Goal: Transaction & Acquisition: Purchase product/service

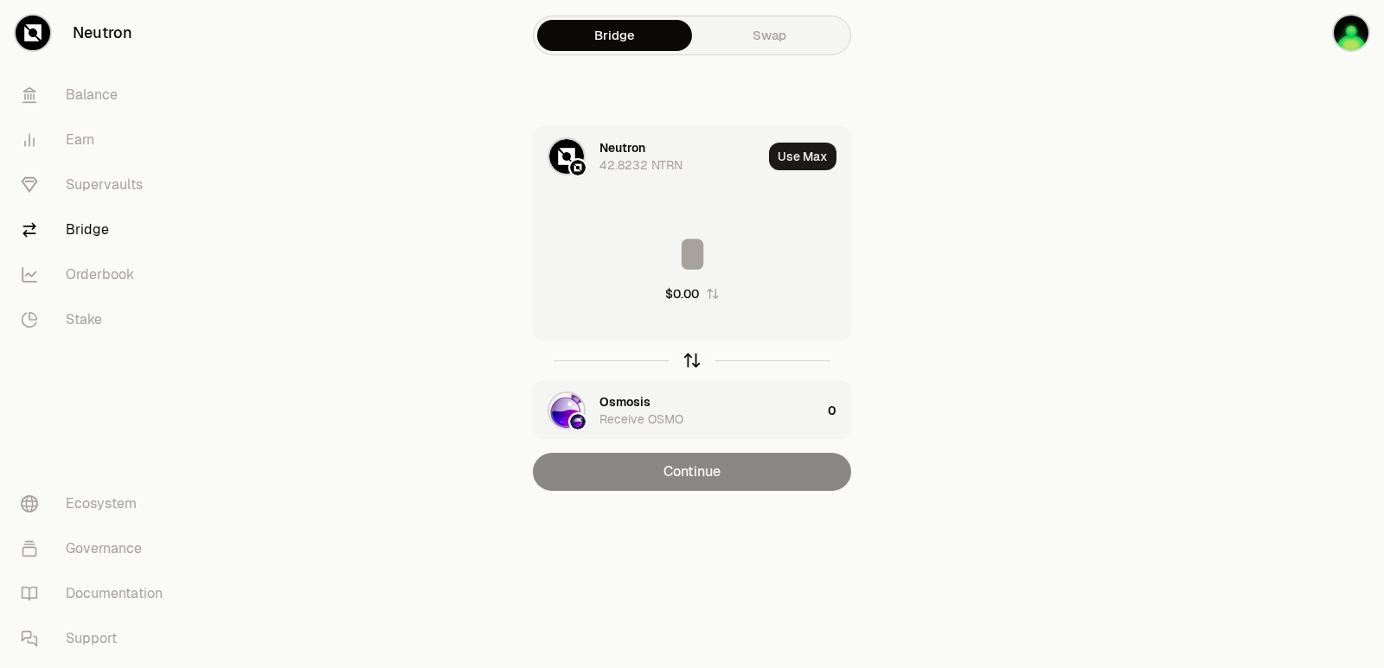
click at [686, 355] on icon "button" at bounding box center [691, 360] width 19 height 19
click at [619, 150] on div "Osmosis" at bounding box center [624, 147] width 51 height 17
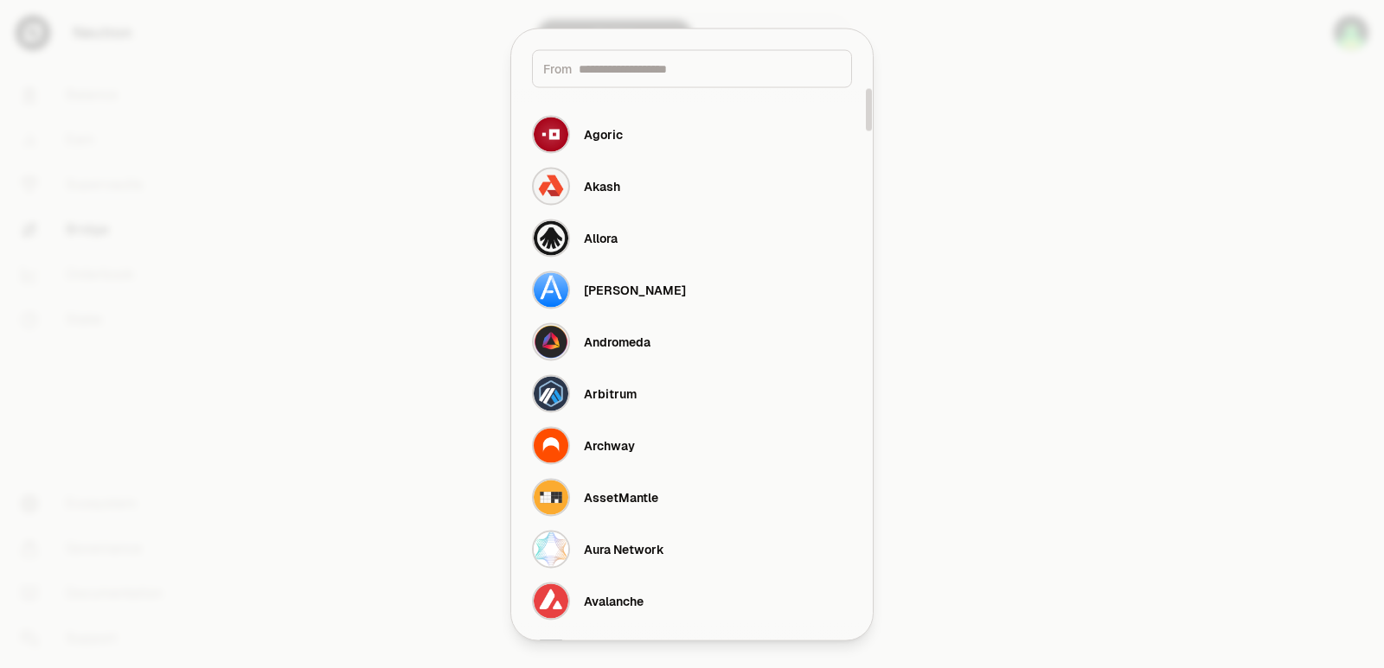
click at [614, 67] on input at bounding box center [710, 68] width 262 height 17
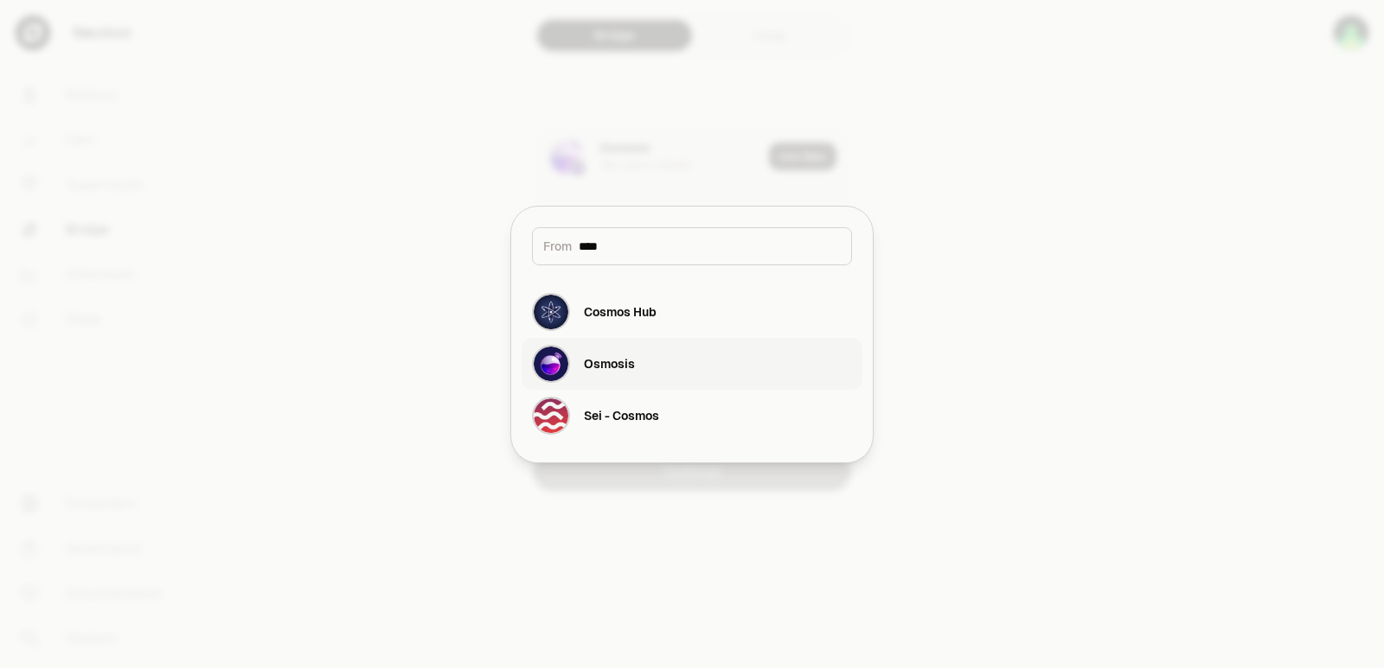
type input "****"
click at [656, 361] on button "Osmosis" at bounding box center [691, 364] width 341 height 52
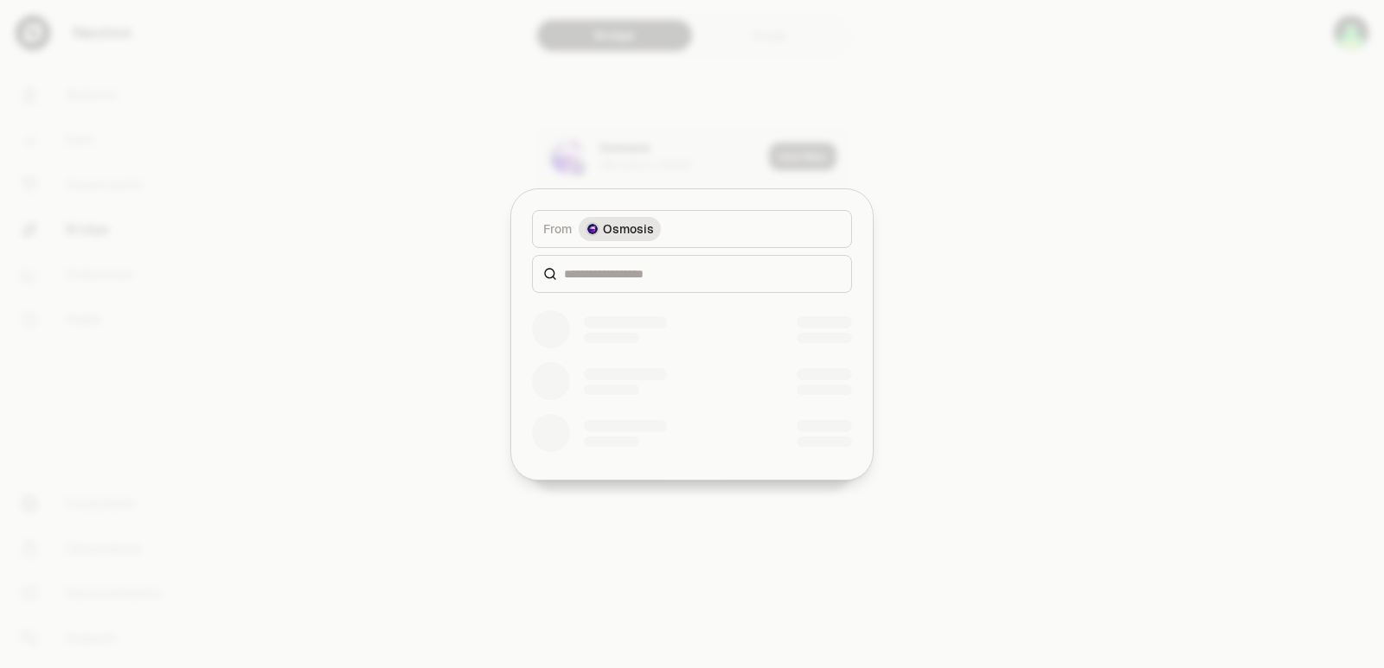
click at [632, 263] on div at bounding box center [692, 274] width 320 height 38
click at [629, 268] on input at bounding box center [702, 273] width 277 height 17
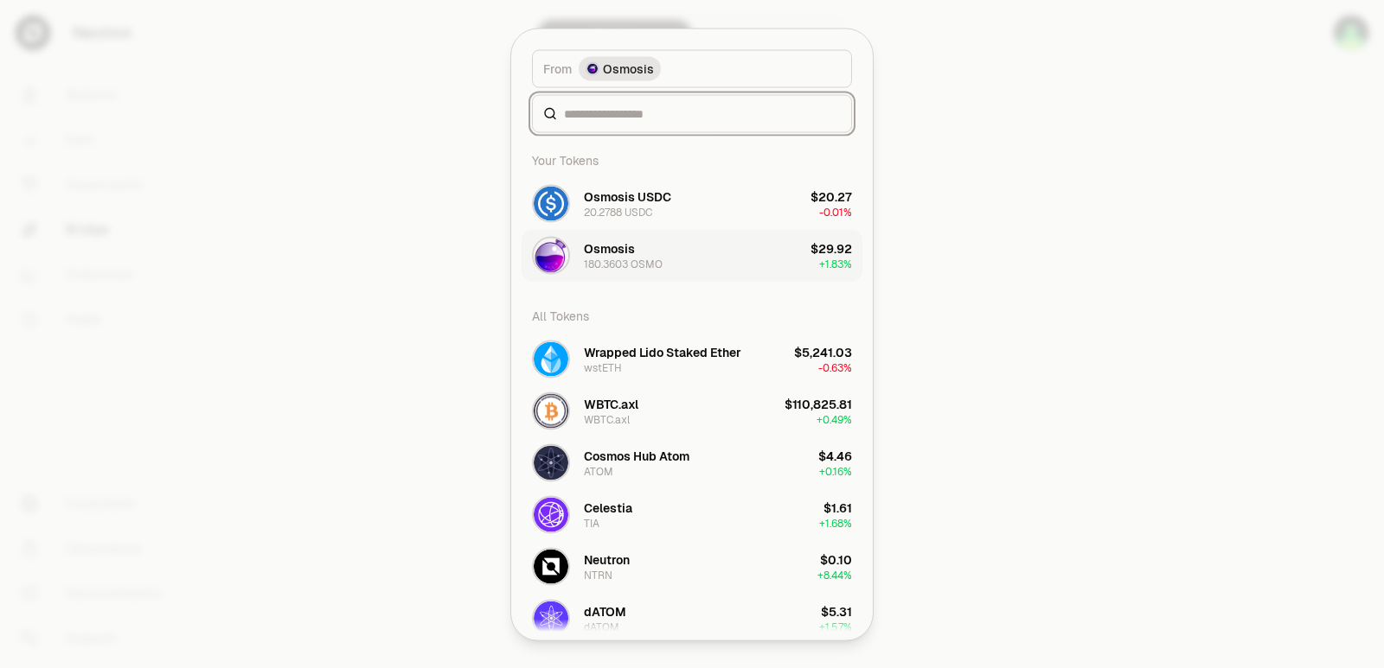
click at [569, 274] on div "From token Select From token. From Osmosis Your Tokens Osmosis USDC 20.2788 USD…" at bounding box center [691, 334] width 361 height 611
click at [629, 209] on div "20.2788 USDC" at bounding box center [618, 212] width 68 height 14
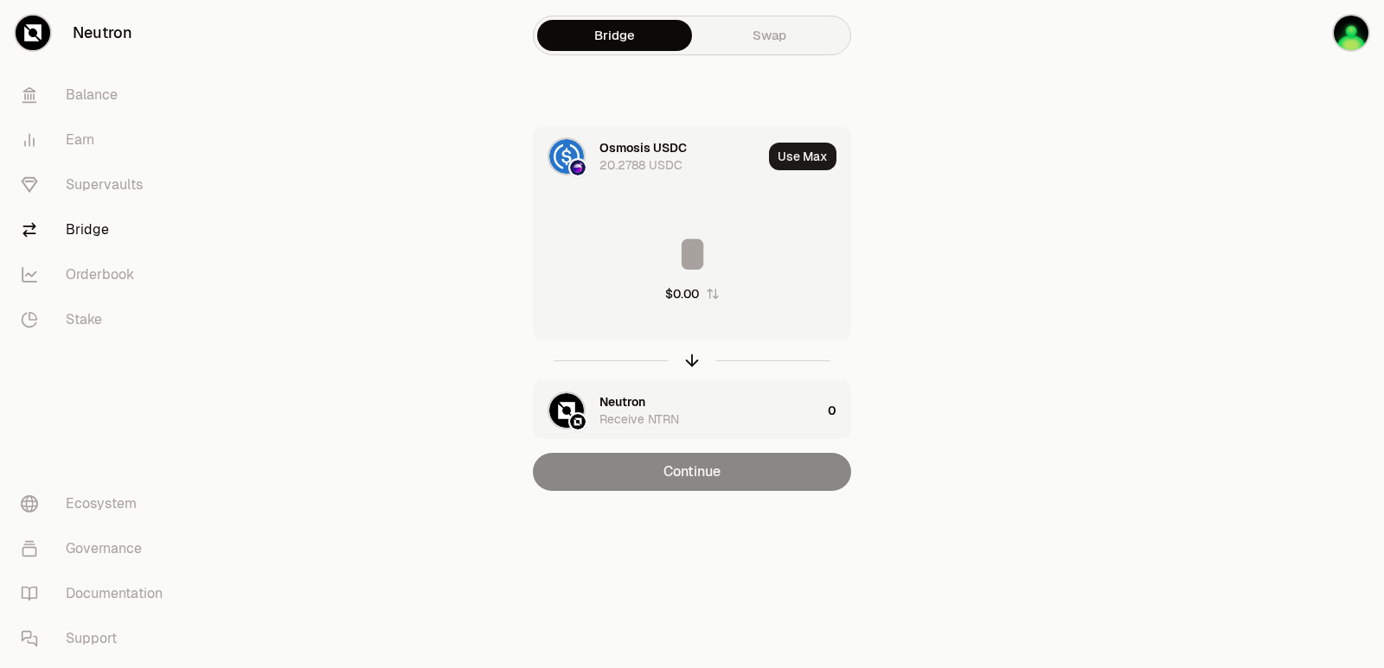
click at [624, 392] on div "Neutron Receive NTRN" at bounding box center [677, 410] width 287 height 59
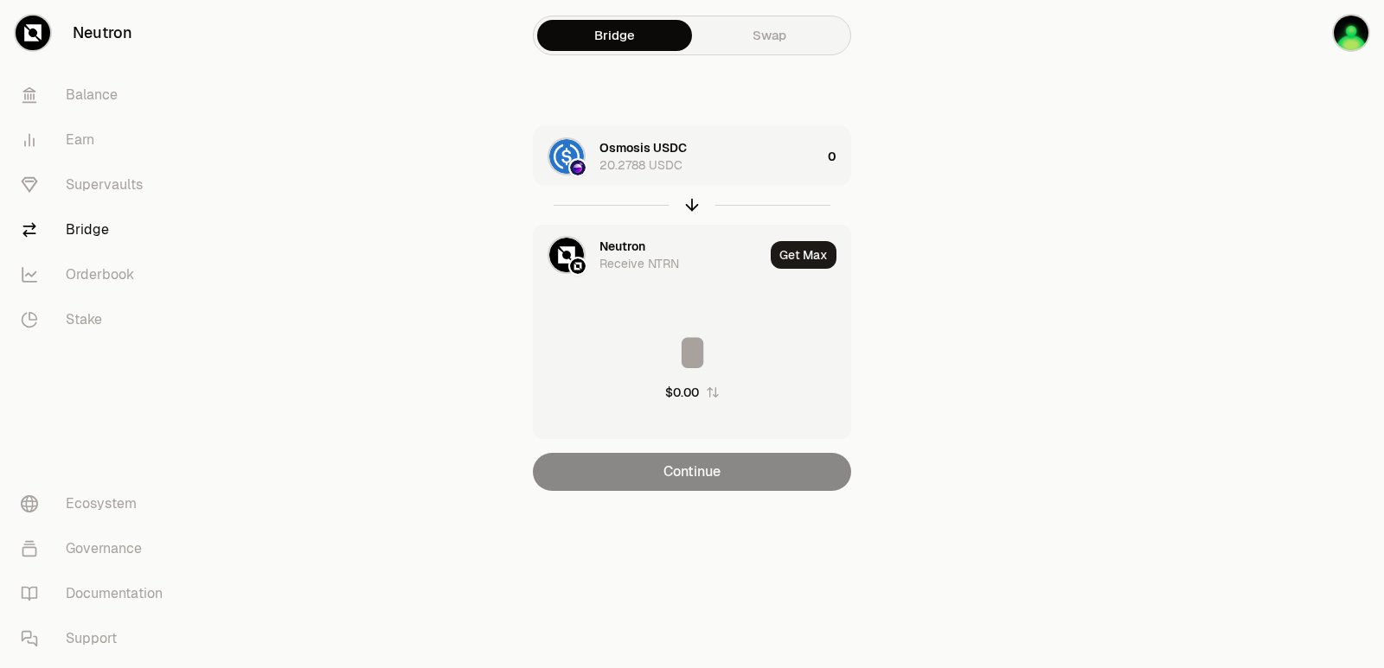
click at [614, 240] on div "Neutron" at bounding box center [622, 246] width 46 height 17
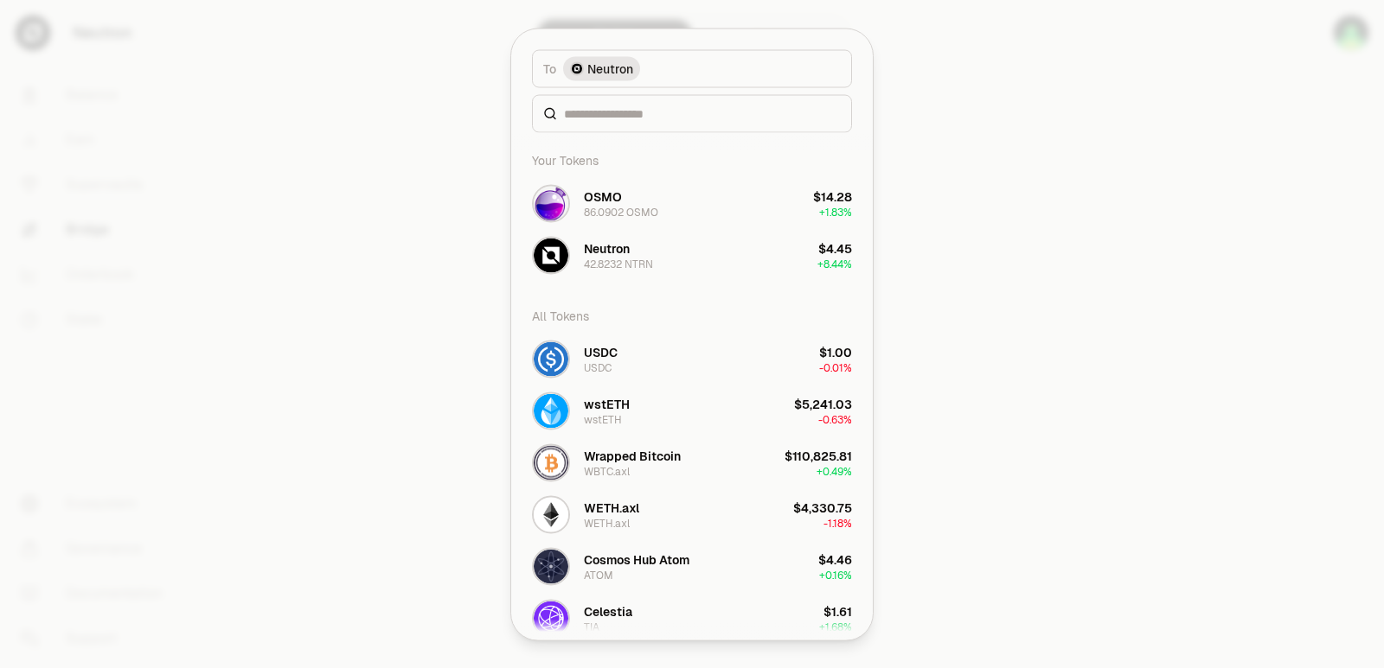
click at [617, 274] on div "Neutron 42.8232 NTRN" at bounding box center [592, 255] width 121 height 38
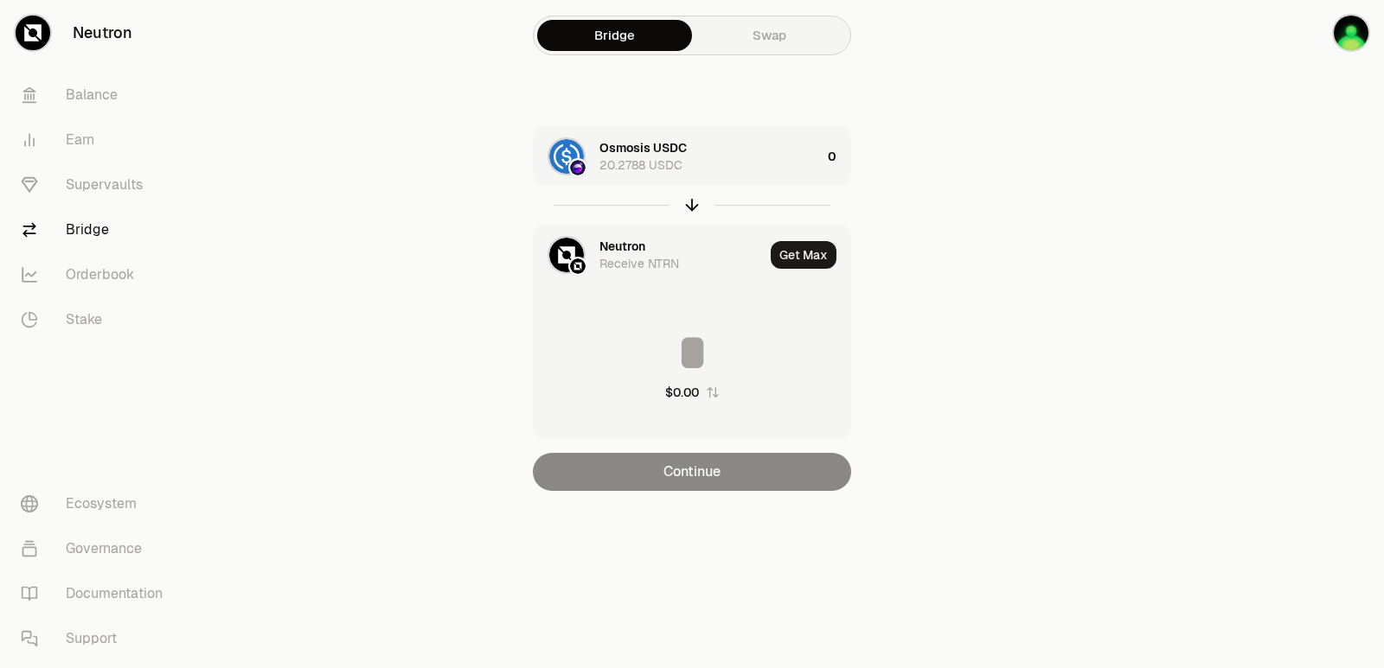
click at [623, 244] on div "Neutron" at bounding box center [622, 246] width 46 height 17
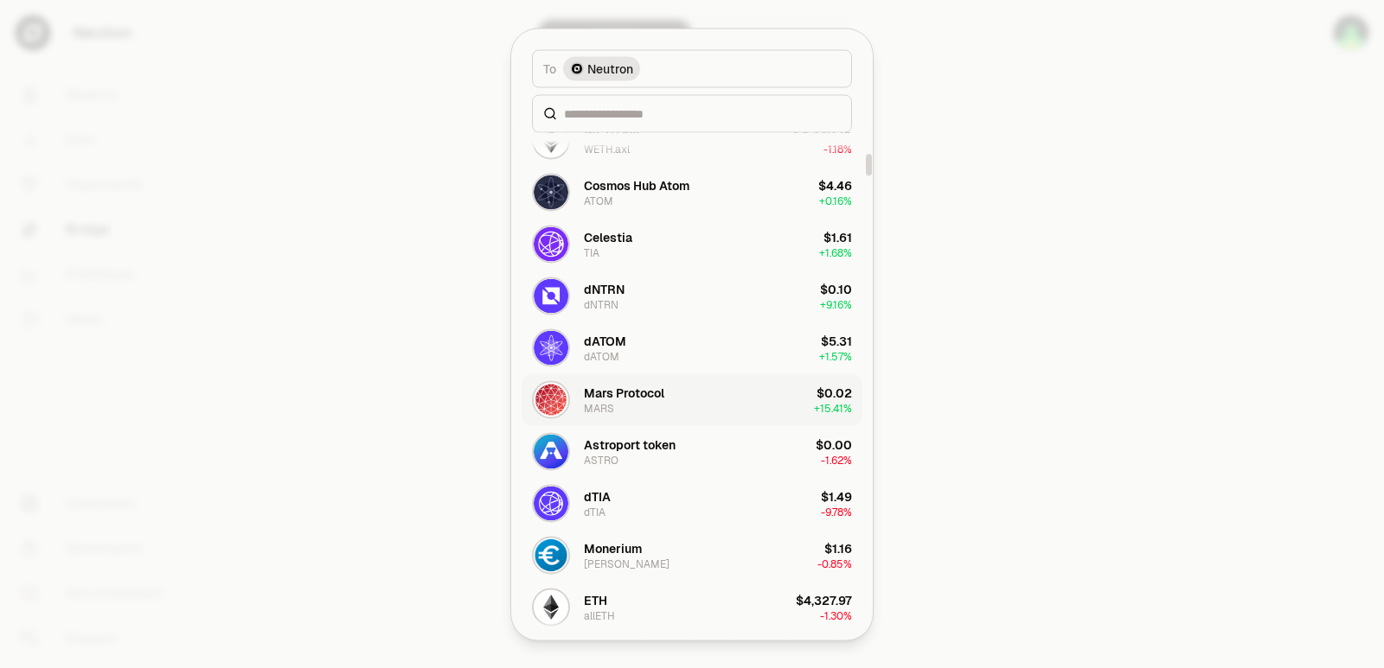
scroll to position [519, 0]
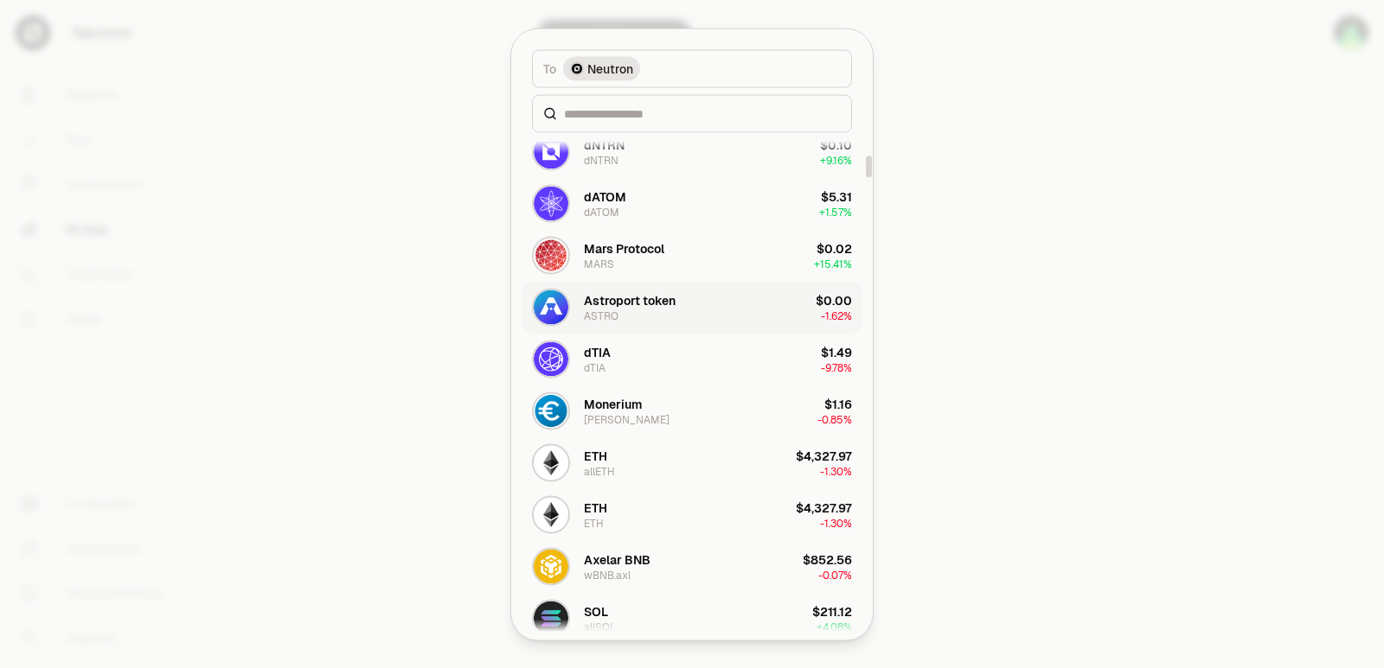
click at [637, 307] on div "Astroport token" at bounding box center [630, 299] width 92 height 17
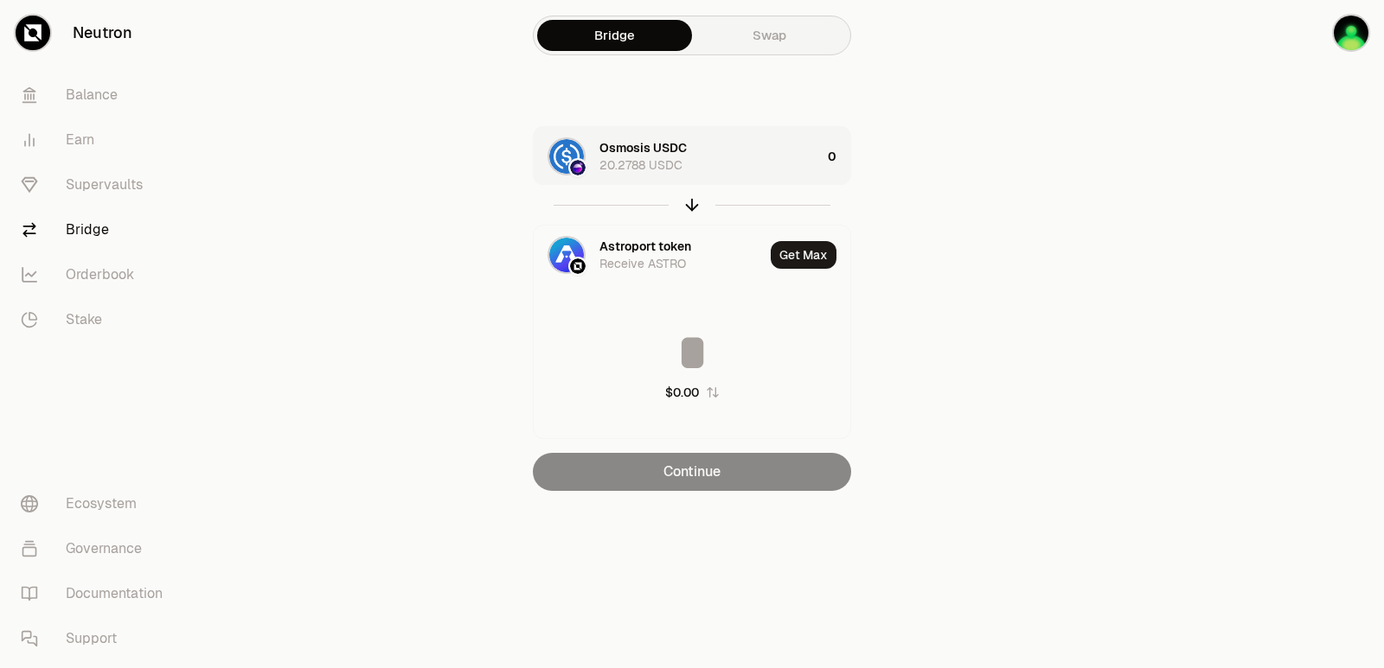
click at [760, 154] on div "Osmosis USDC 20.2788 USDC" at bounding box center [709, 156] width 221 height 35
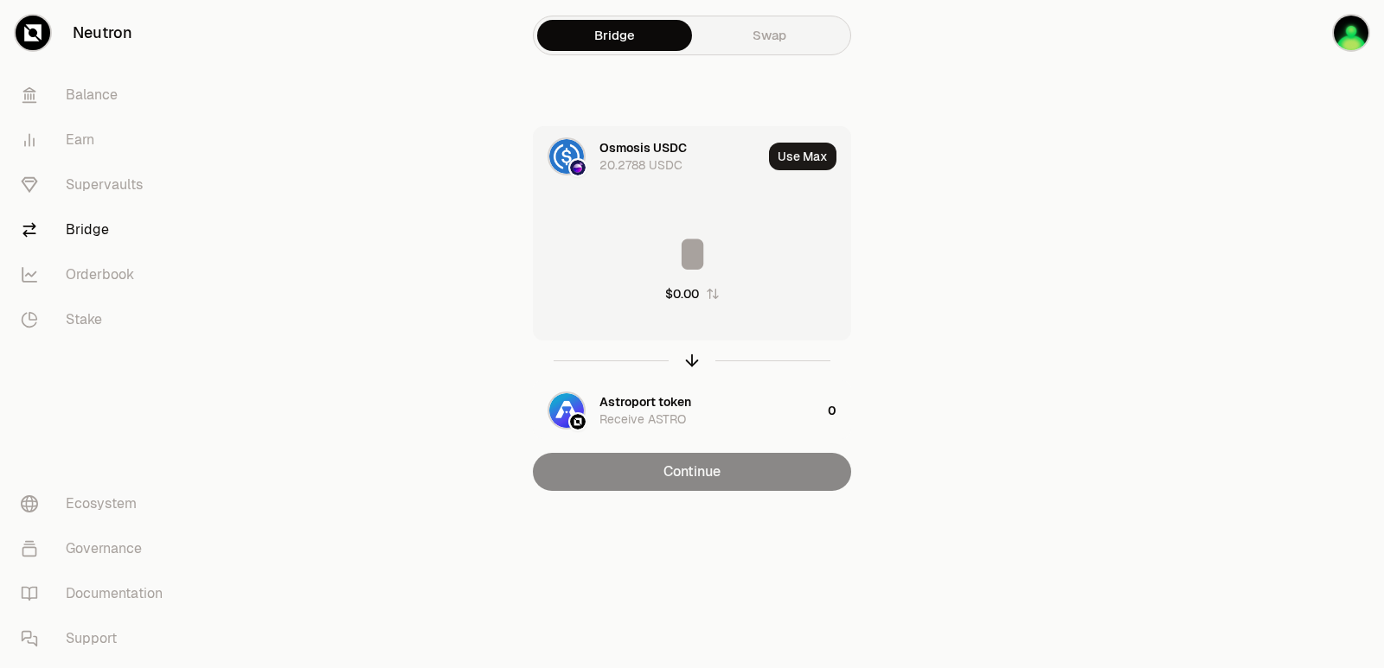
click at [677, 248] on input at bounding box center [692, 254] width 317 height 52
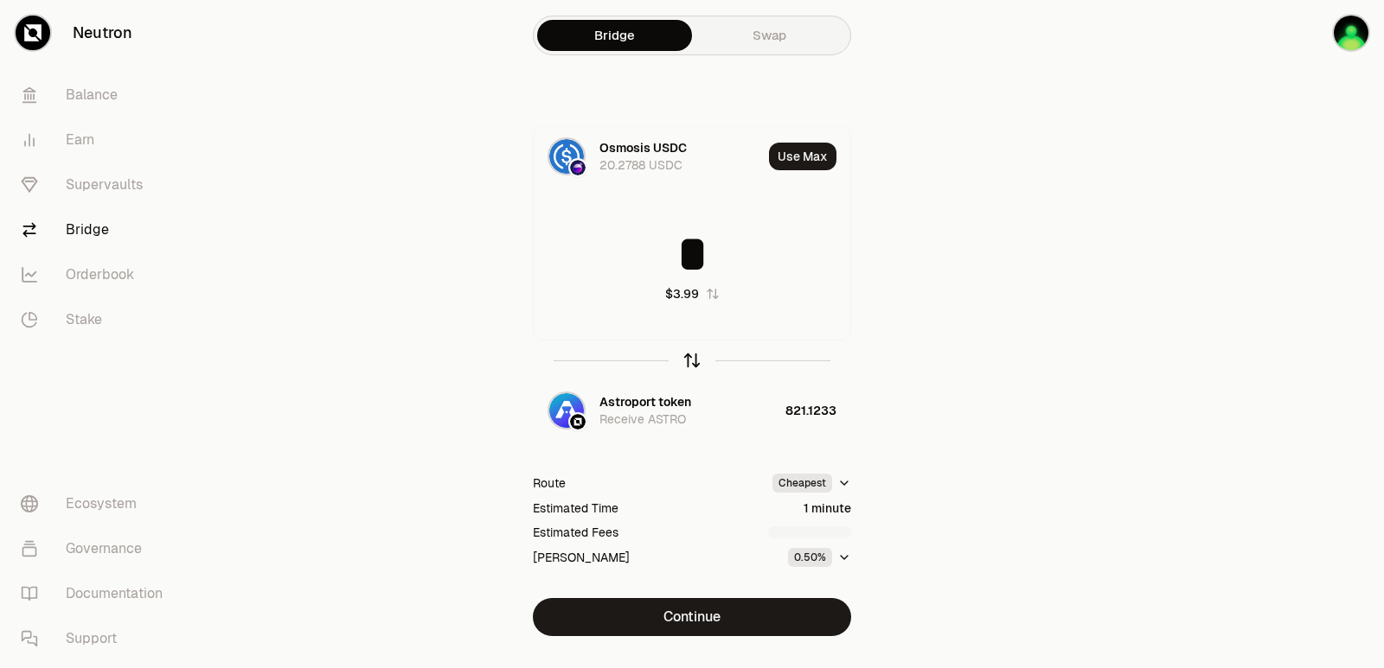
type input "*"
click at [694, 363] on icon "button" at bounding box center [691, 360] width 19 height 19
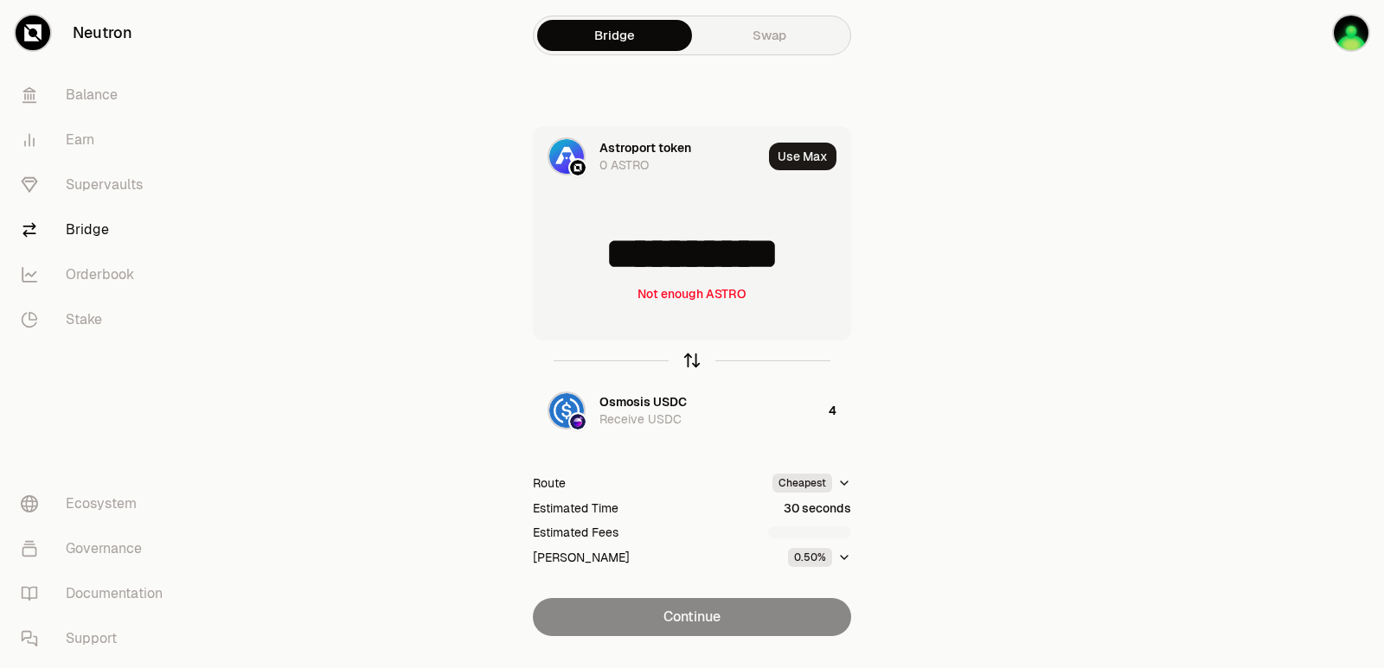
click at [694, 363] on icon "button" at bounding box center [691, 360] width 19 height 19
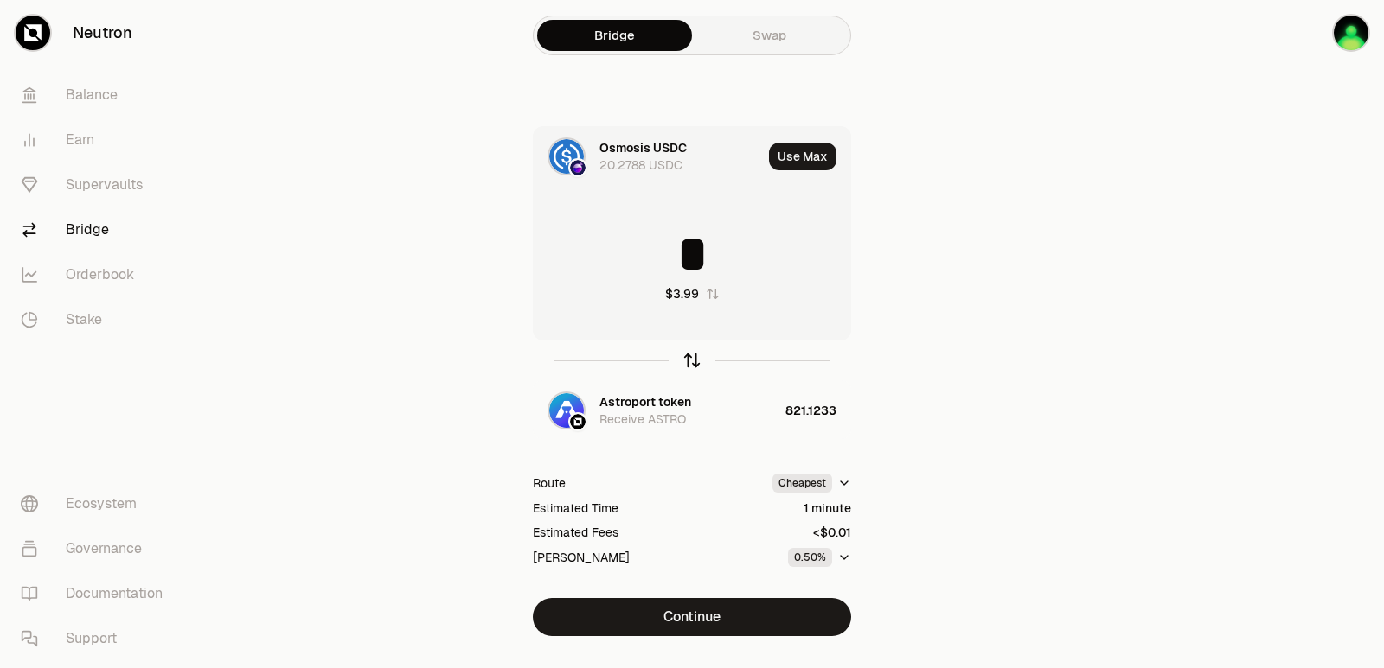
click at [694, 363] on icon "button" at bounding box center [691, 360] width 19 height 19
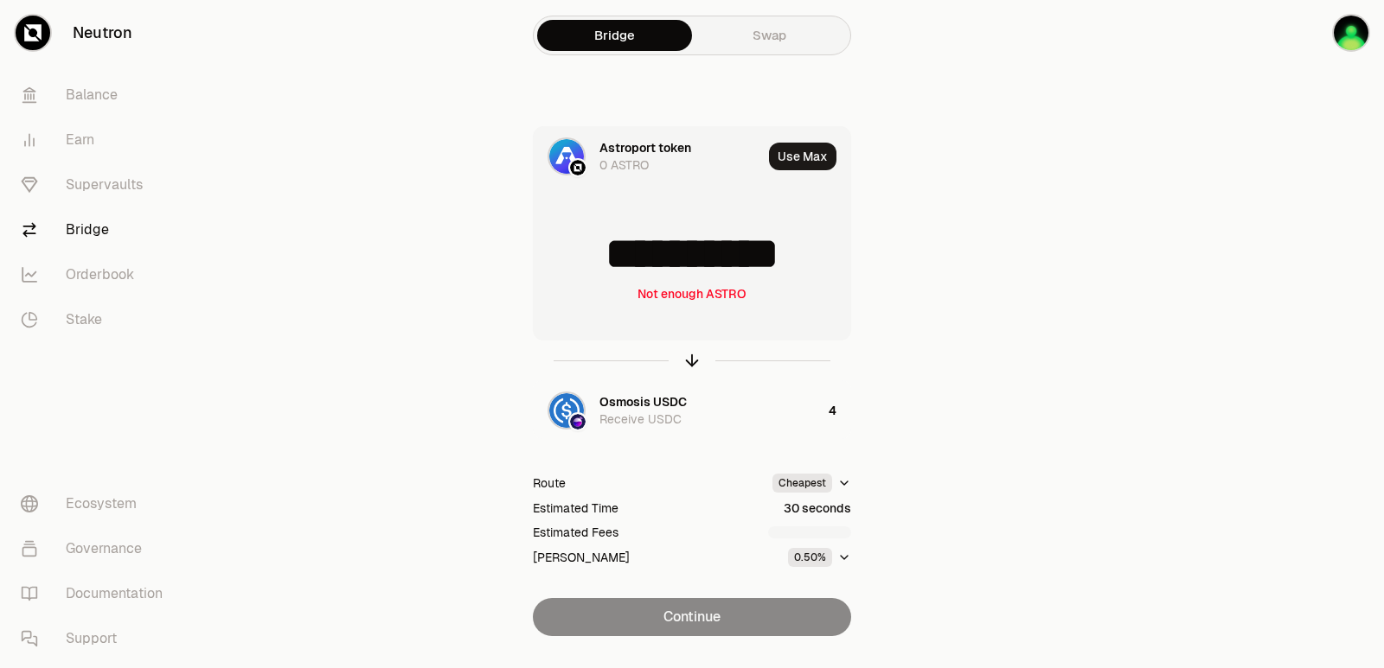
drag, startPoint x: 813, startPoint y: 251, endPoint x: 611, endPoint y: 252, distance: 202.4
click at [611, 252] on input "**********" at bounding box center [692, 254] width 317 height 52
type input "***"
click at [682, 362] on icon "button" at bounding box center [691, 360] width 19 height 19
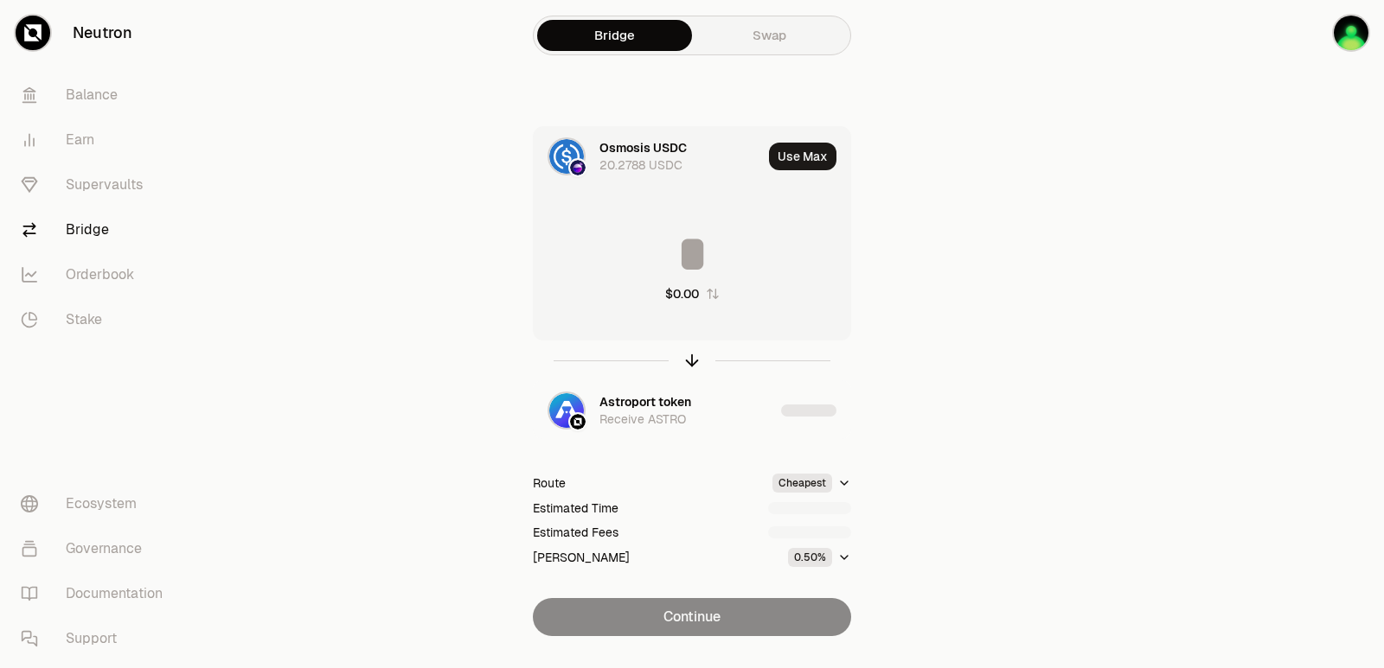
click at [680, 238] on input at bounding box center [692, 254] width 317 height 52
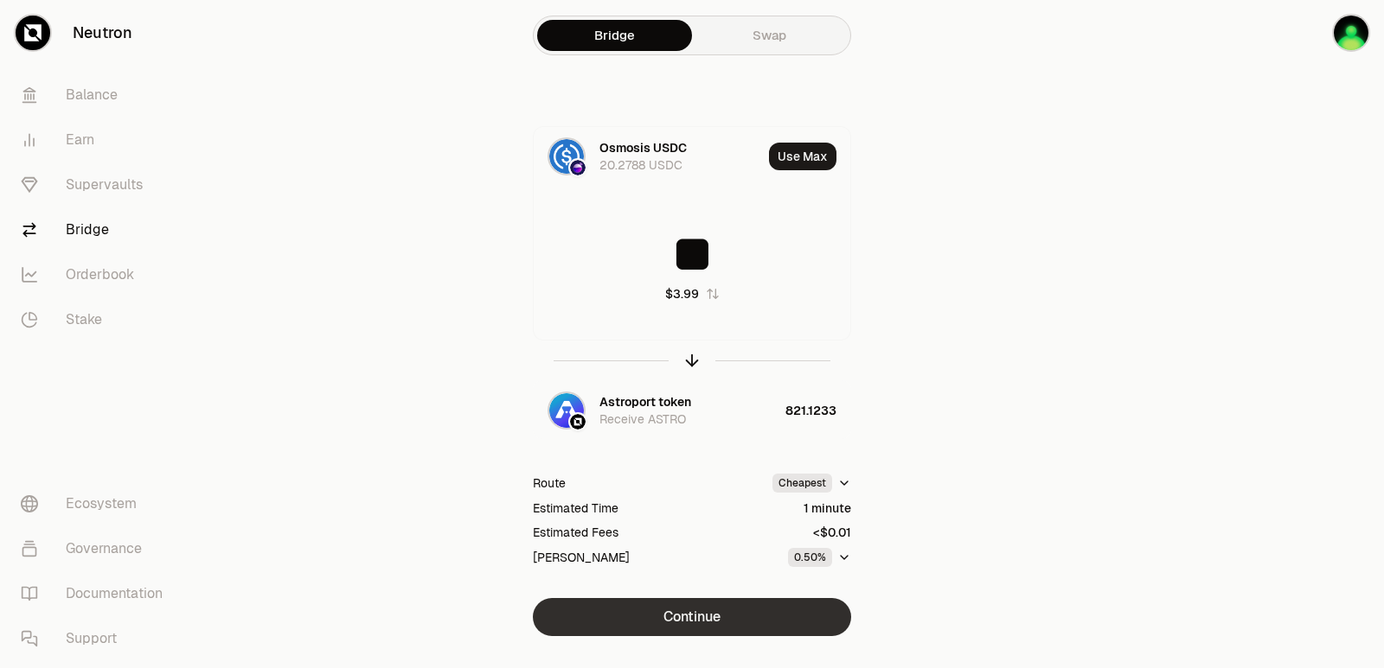
type input "**"
click at [660, 617] on button "Continue" at bounding box center [692, 617] width 318 height 38
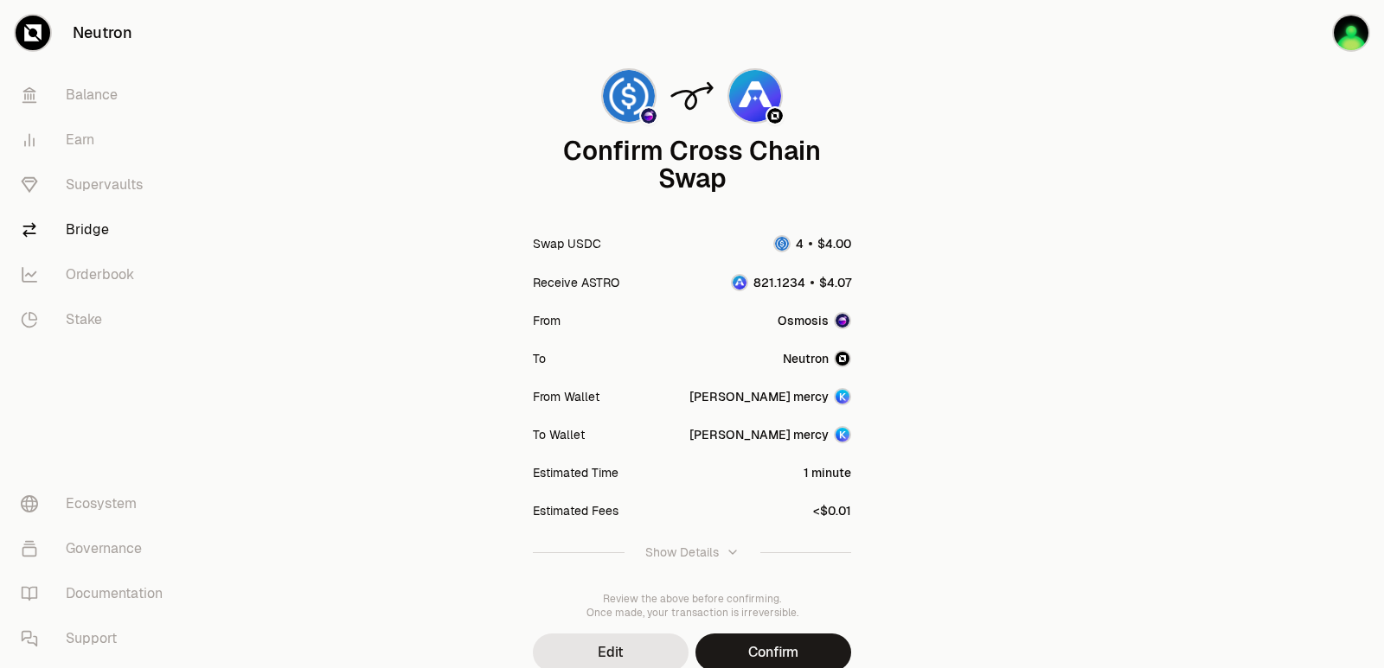
scroll to position [143, 0]
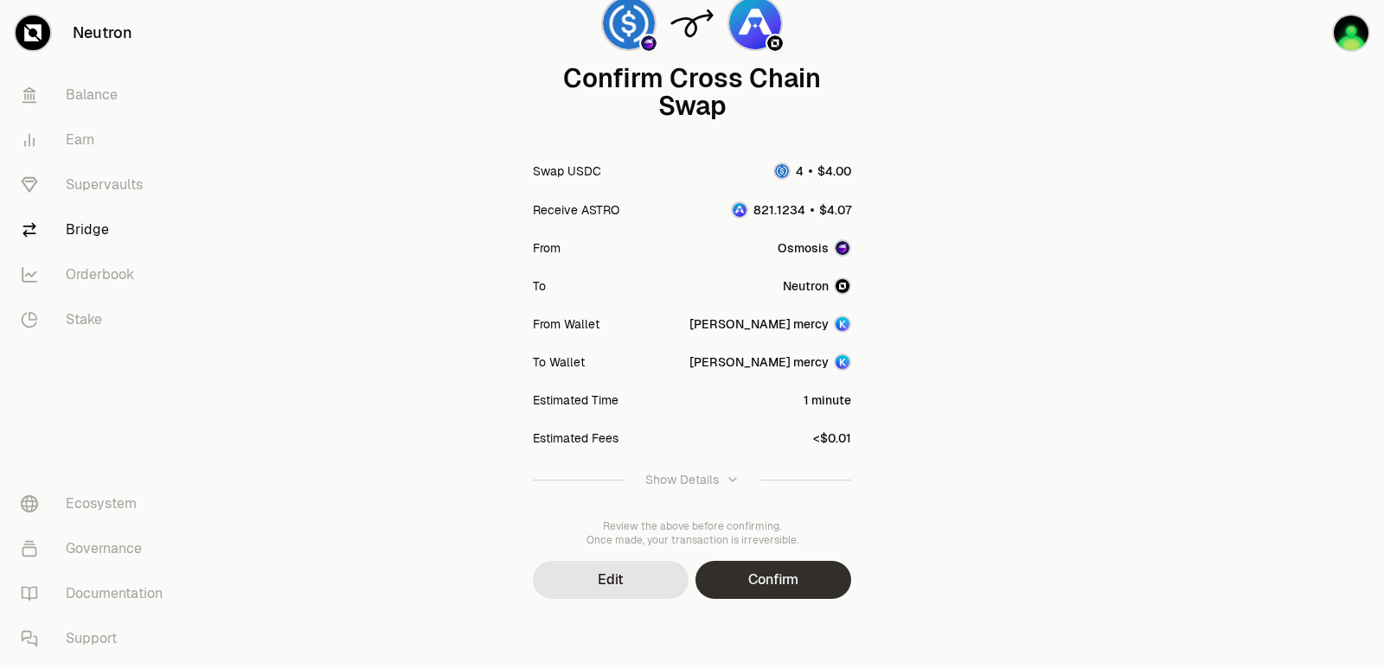
click at [754, 582] on button "Confirm" at bounding box center [773, 580] width 156 height 38
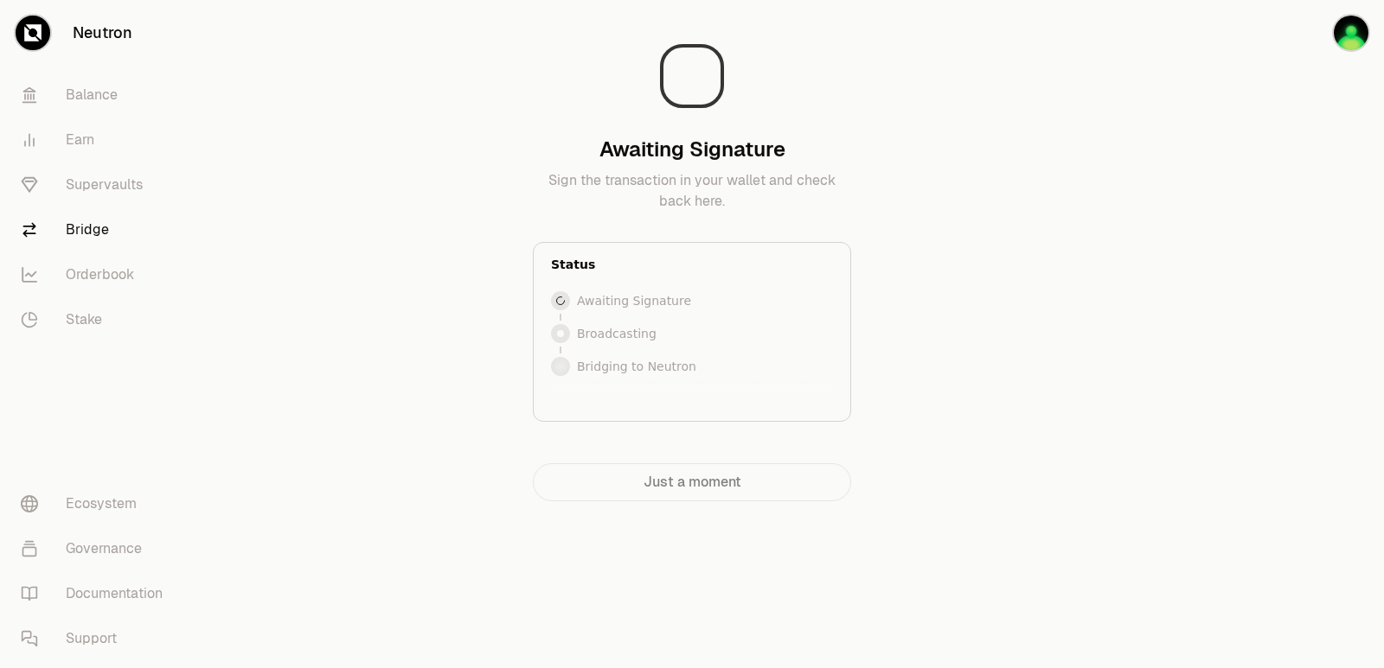
scroll to position [0, 0]
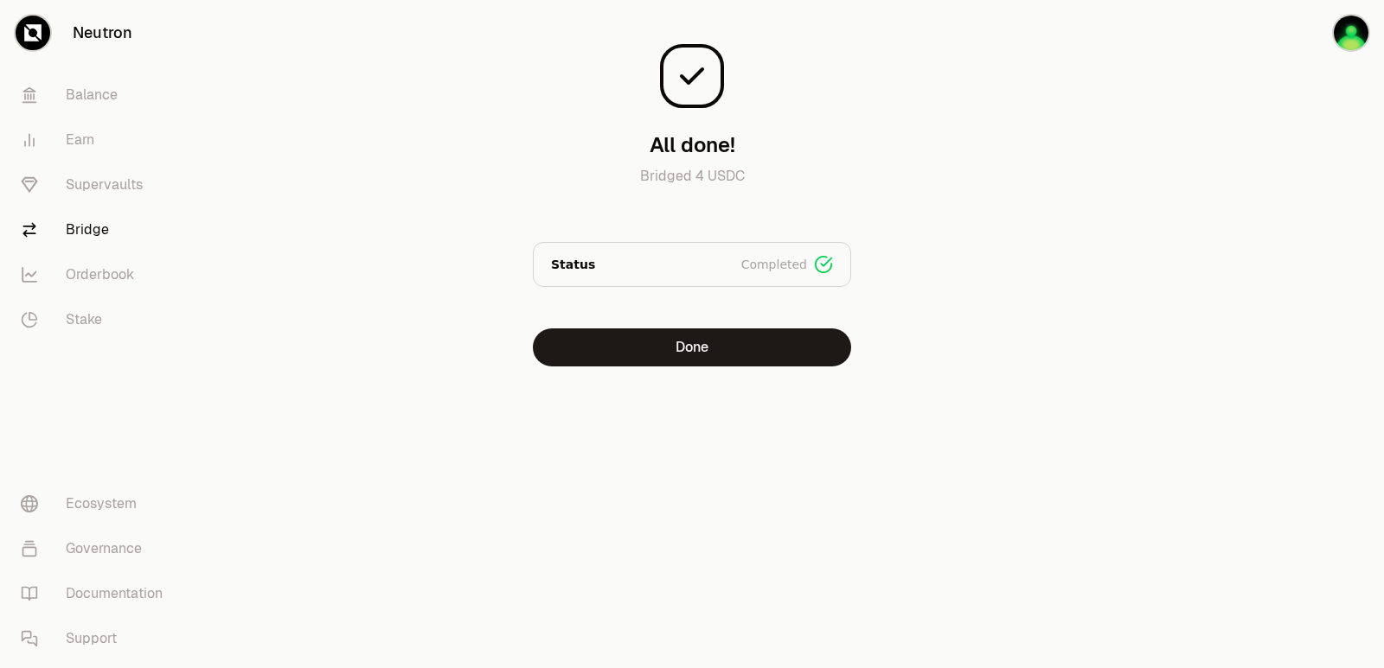
click at [640, 371] on div "All done! Bridged 4 USDC Status Completed Signed Broadcasted Bridged Done" at bounding box center [692, 218] width 623 height 436
click at [663, 355] on button "Done" at bounding box center [692, 348] width 318 height 38
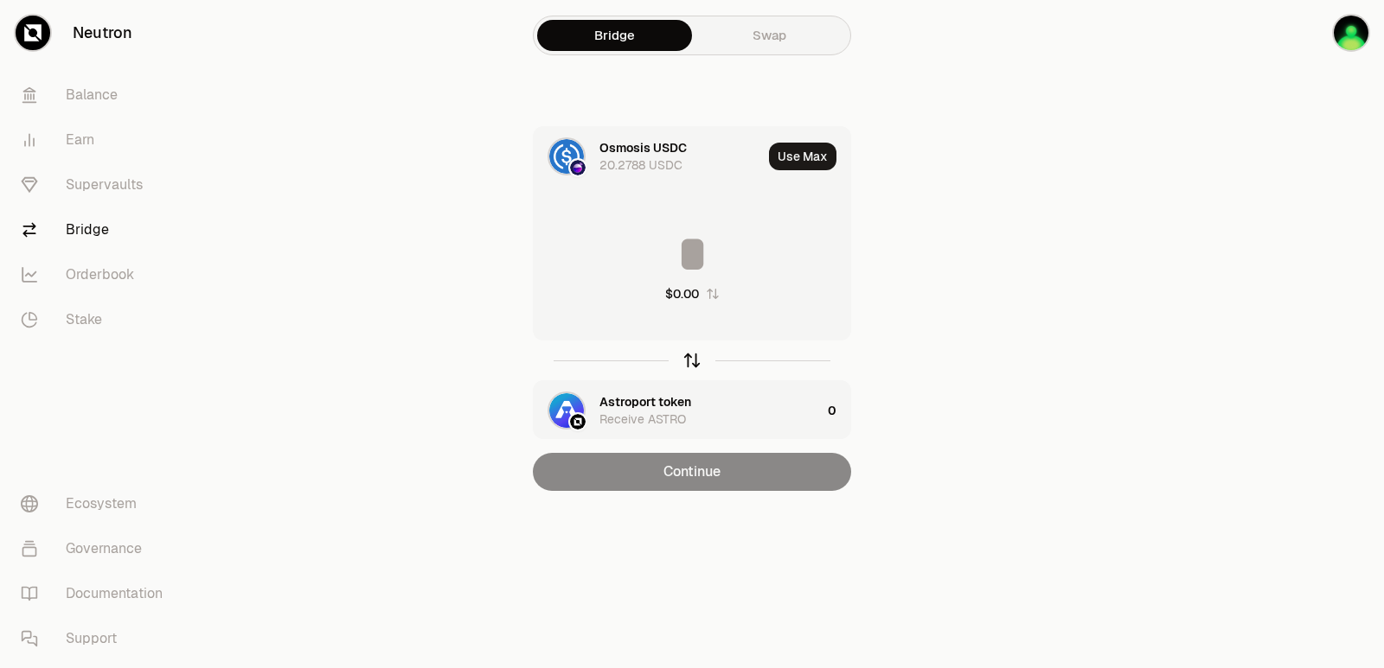
click at [691, 361] on icon "button" at bounding box center [691, 360] width 19 height 19
click at [801, 157] on button "Use Max" at bounding box center [802, 157] width 67 height 28
type input "**********"
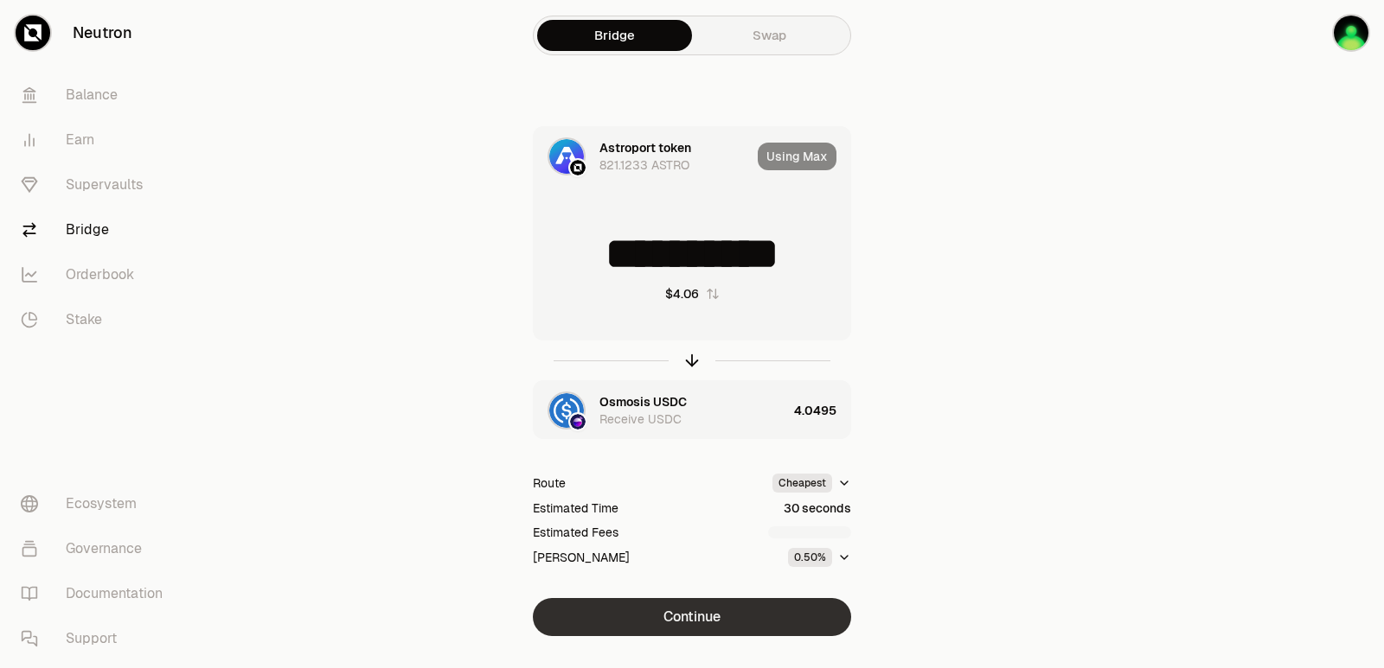
click at [685, 620] on button "Continue" at bounding box center [692, 617] width 318 height 38
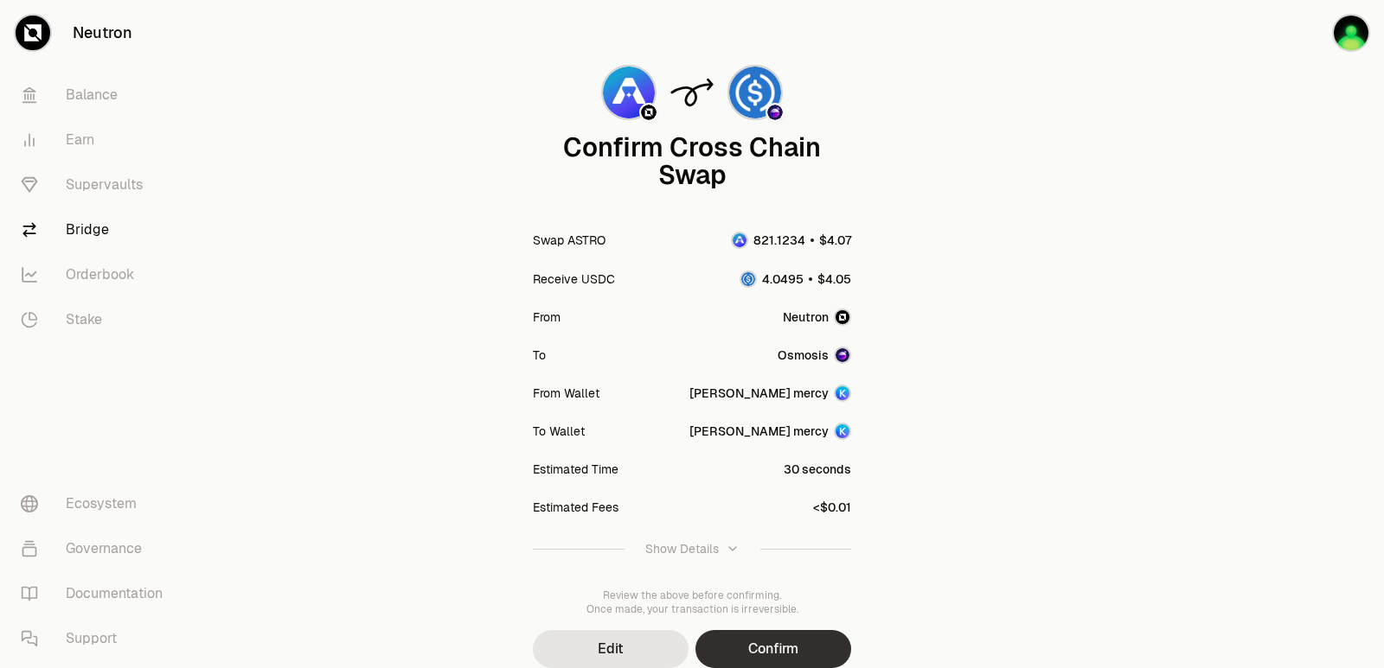
scroll to position [143, 0]
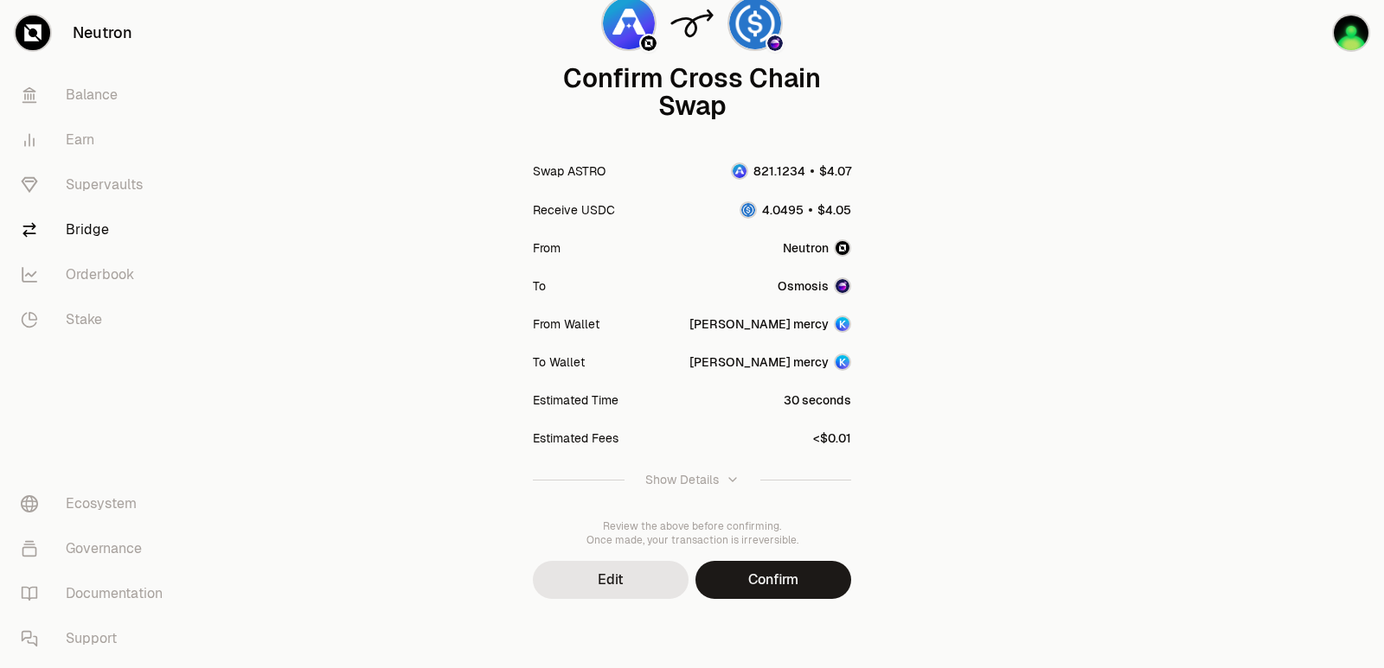
click at [764, 572] on button "Confirm" at bounding box center [773, 580] width 156 height 38
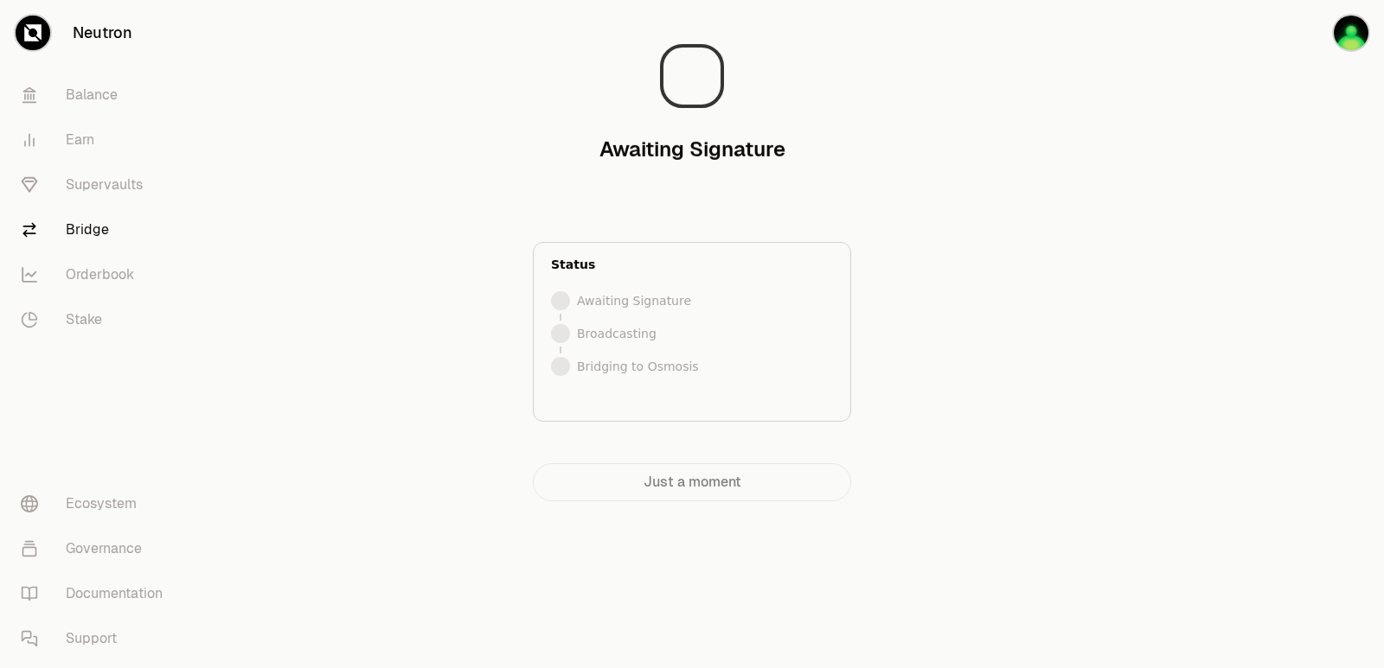
scroll to position [0, 0]
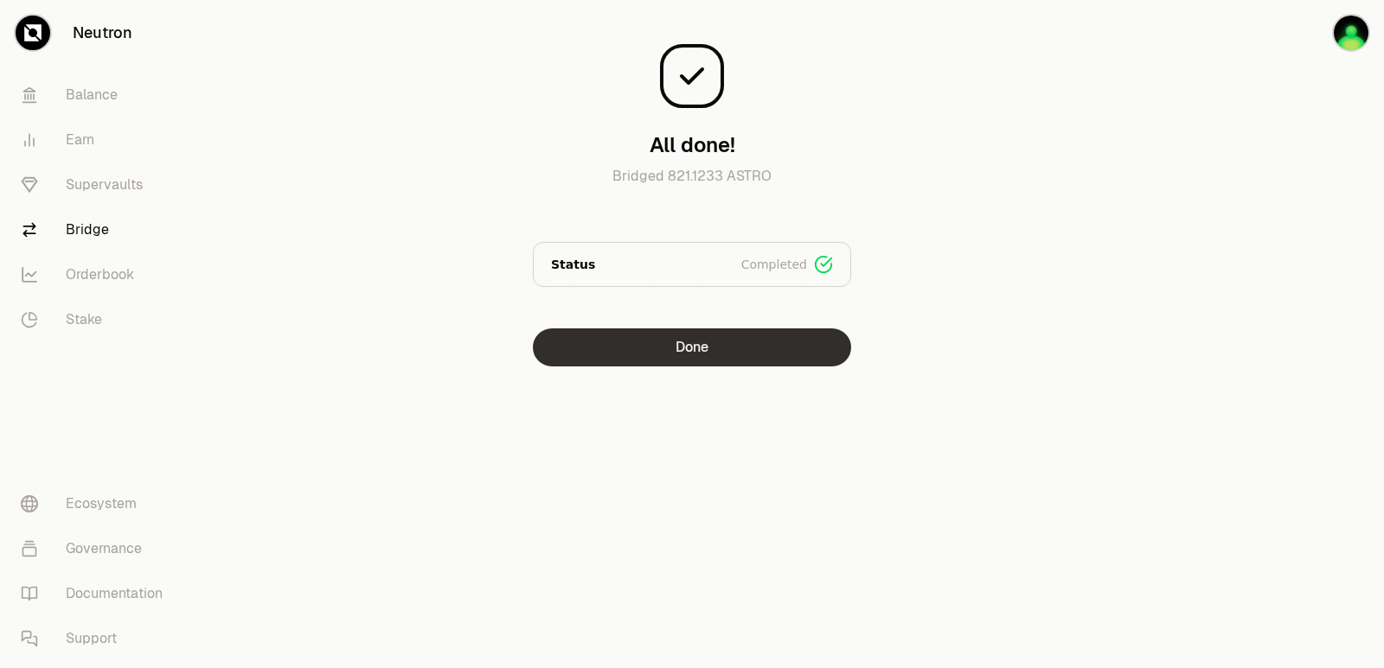
click at [714, 353] on button "Done" at bounding box center [692, 348] width 318 height 38
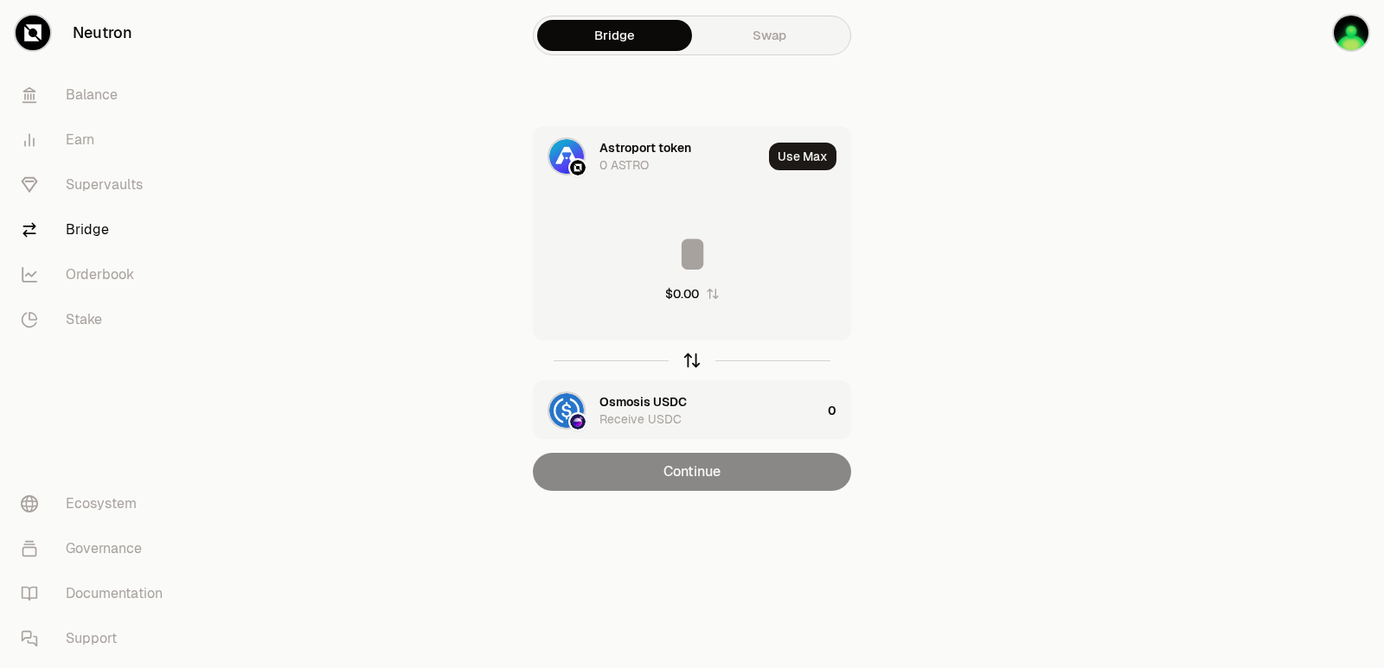
click at [686, 363] on icon "button" at bounding box center [691, 360] width 19 height 19
click at [646, 400] on div "Astroport token" at bounding box center [645, 401] width 92 height 17
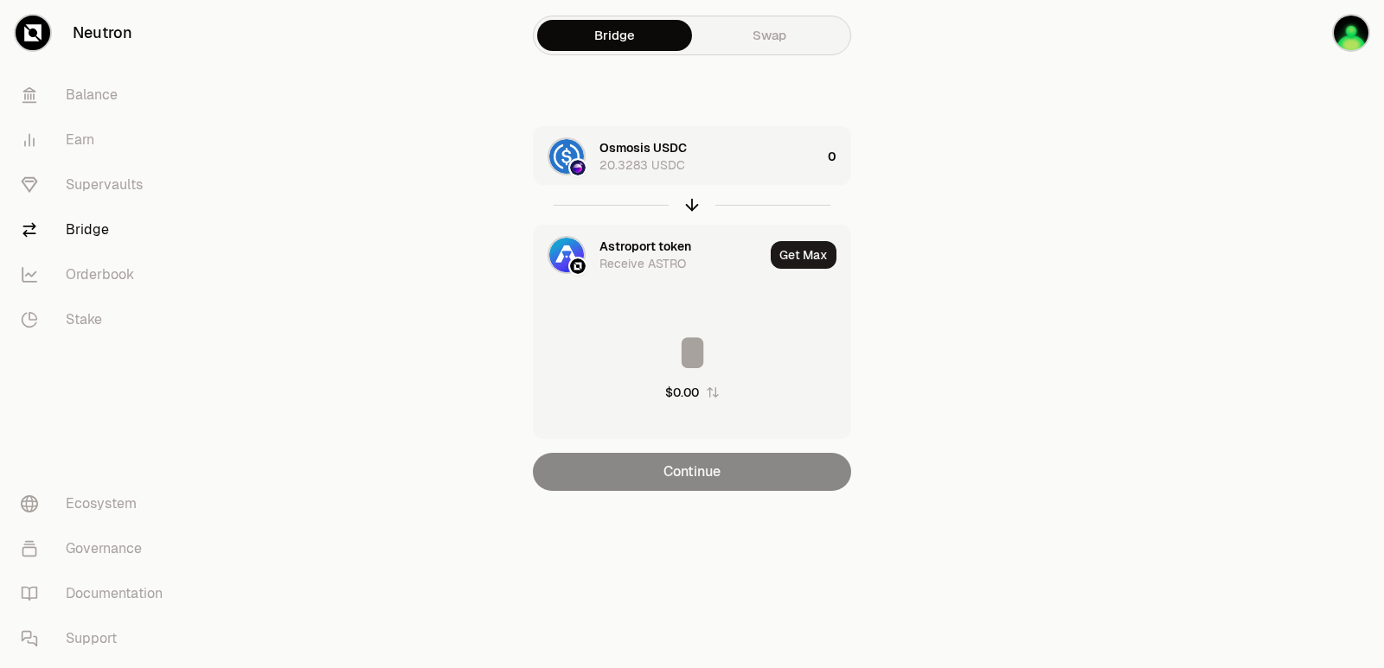
click at [634, 235] on div "Astroport token Receive ASTRO" at bounding box center [649, 255] width 230 height 59
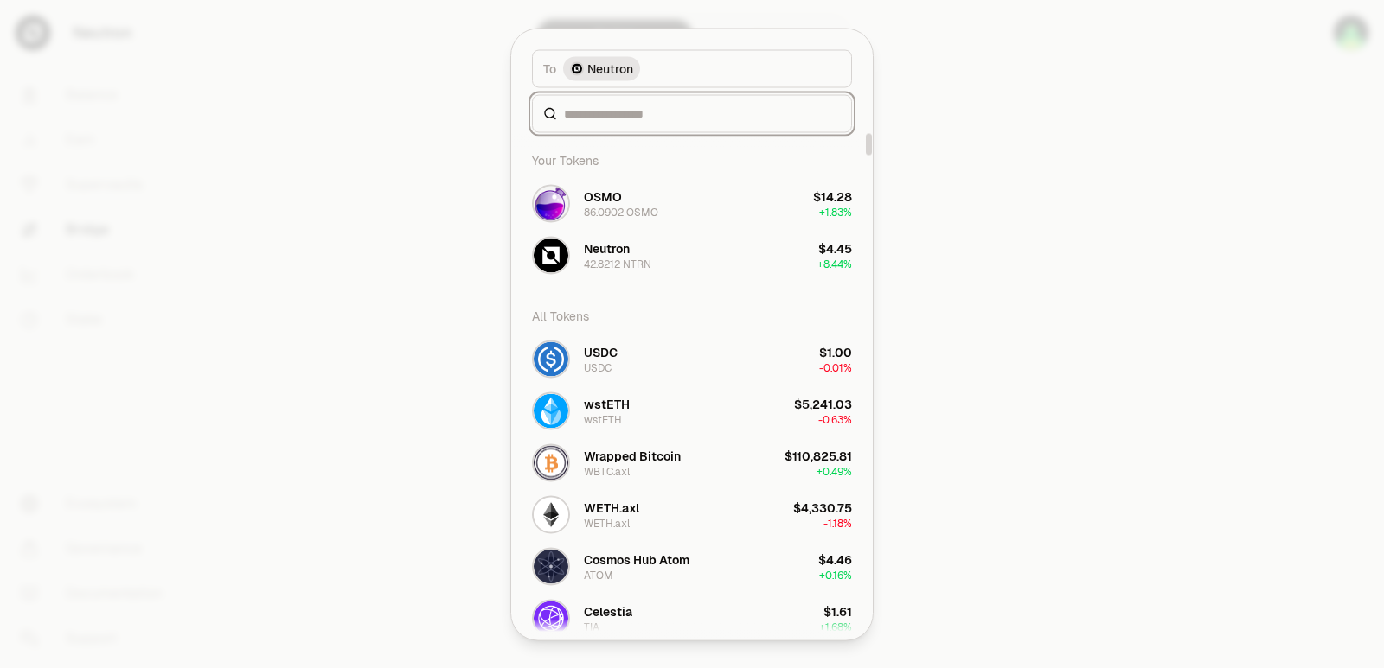
click at [612, 113] on input at bounding box center [702, 113] width 277 height 17
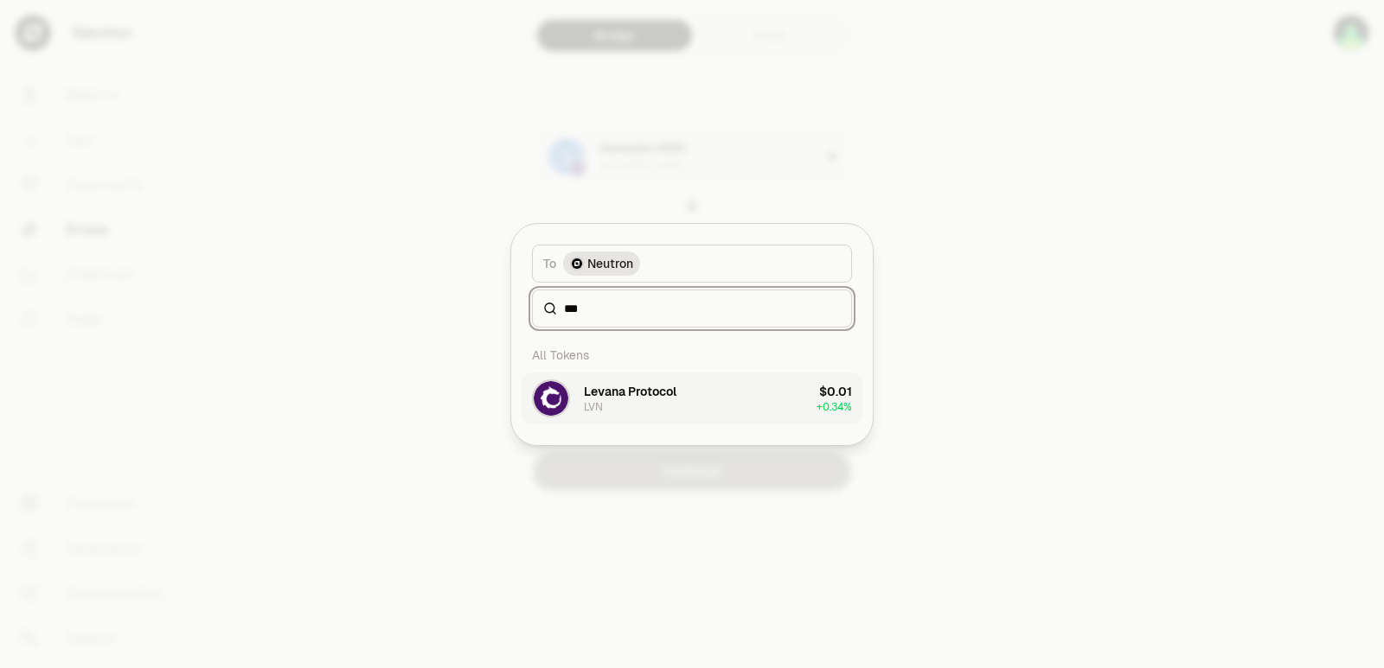
type input "***"
click at [660, 406] on div "Levana Protocol LVN" at bounding box center [630, 398] width 93 height 31
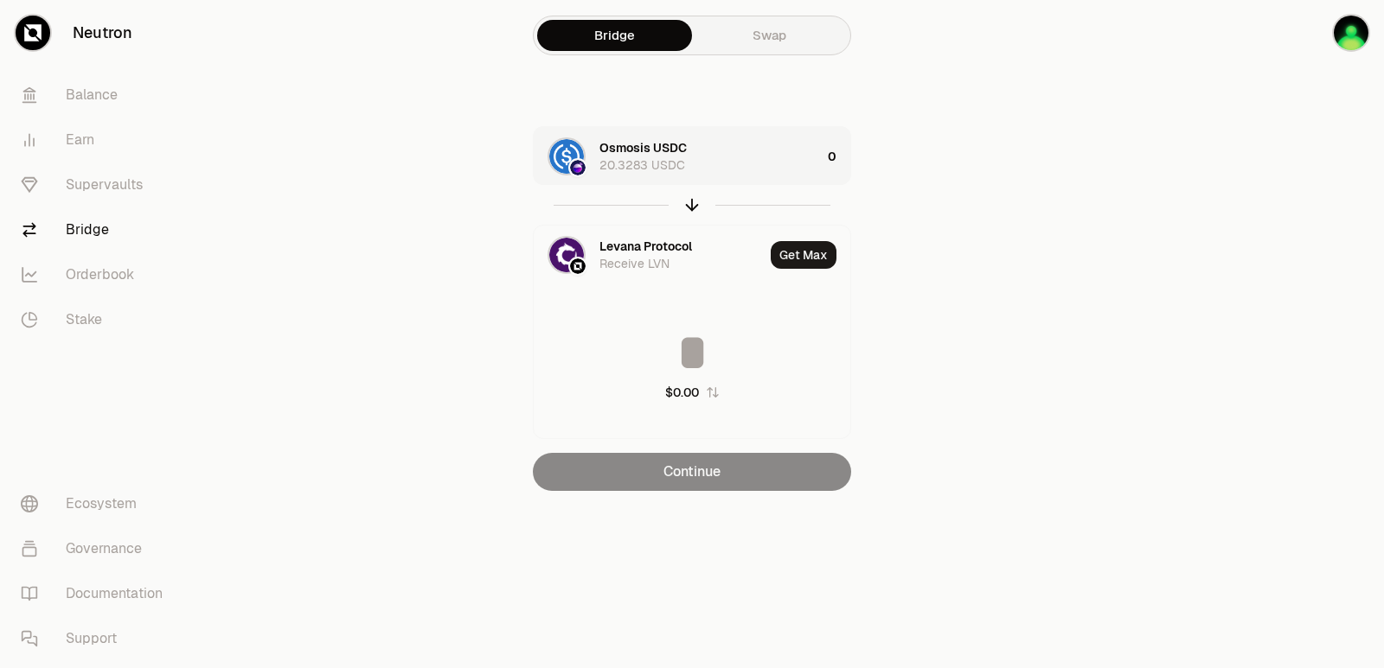
click at [723, 157] on div "Osmosis USDC 20.3283 USDC" at bounding box center [709, 156] width 221 height 35
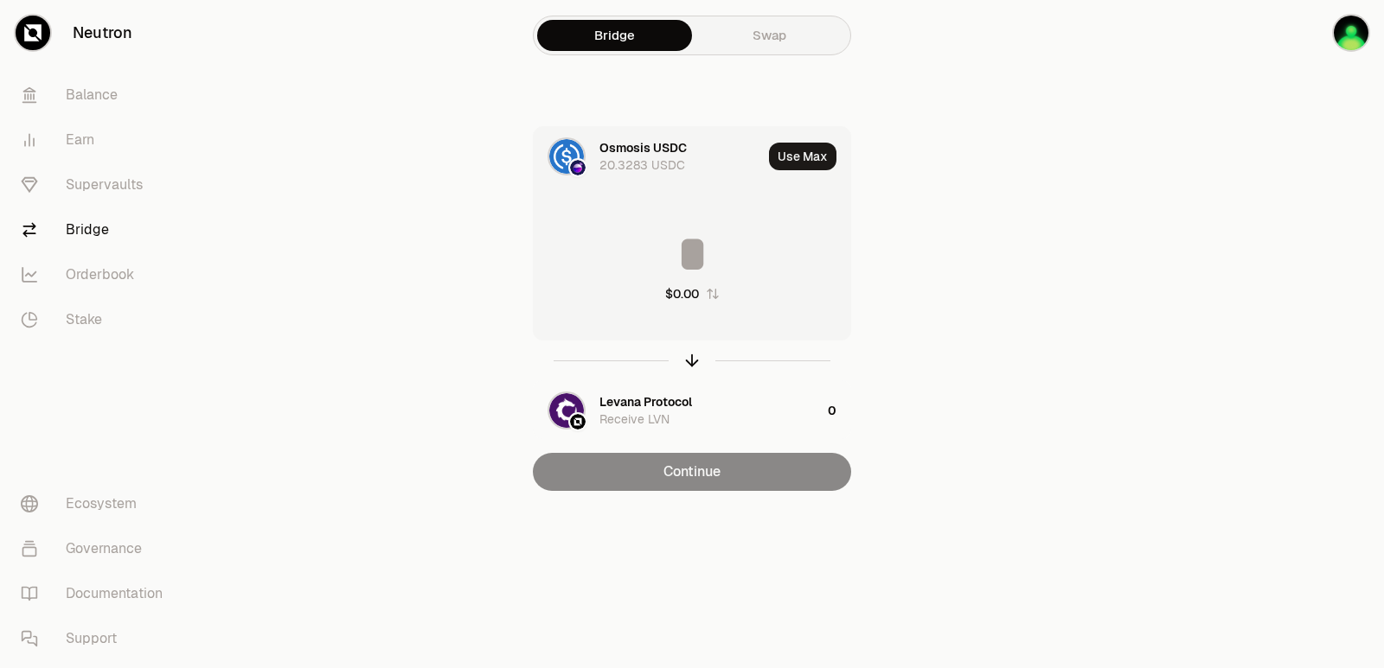
click at [681, 253] on input at bounding box center [692, 254] width 317 height 52
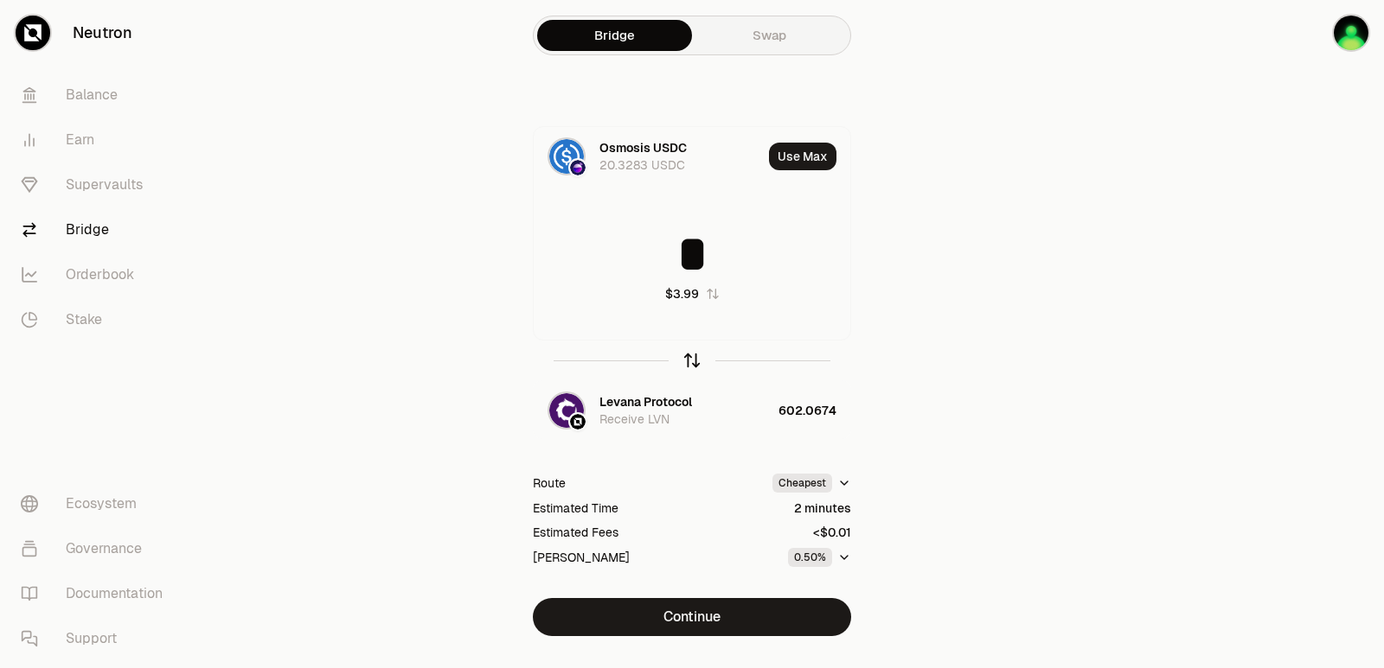
type input "*"
click at [692, 358] on icon "button" at bounding box center [691, 360] width 19 height 19
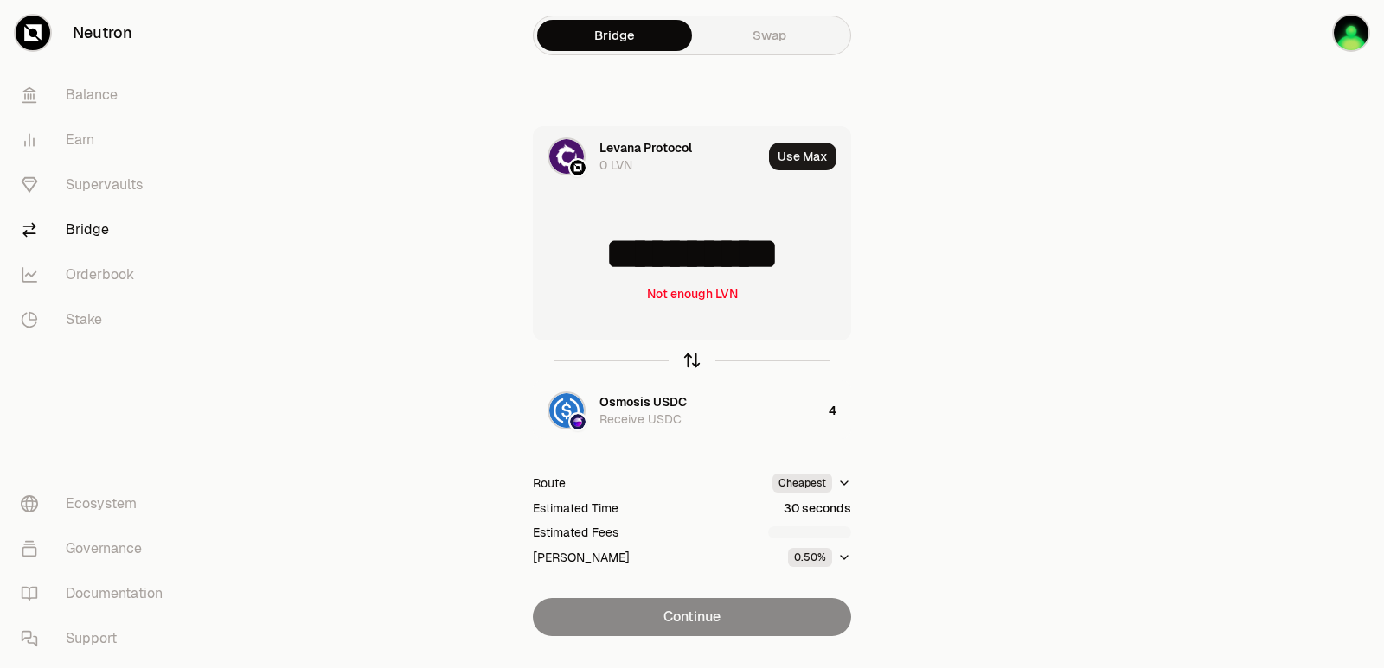
click at [692, 358] on icon "button" at bounding box center [692, 360] width 0 height 11
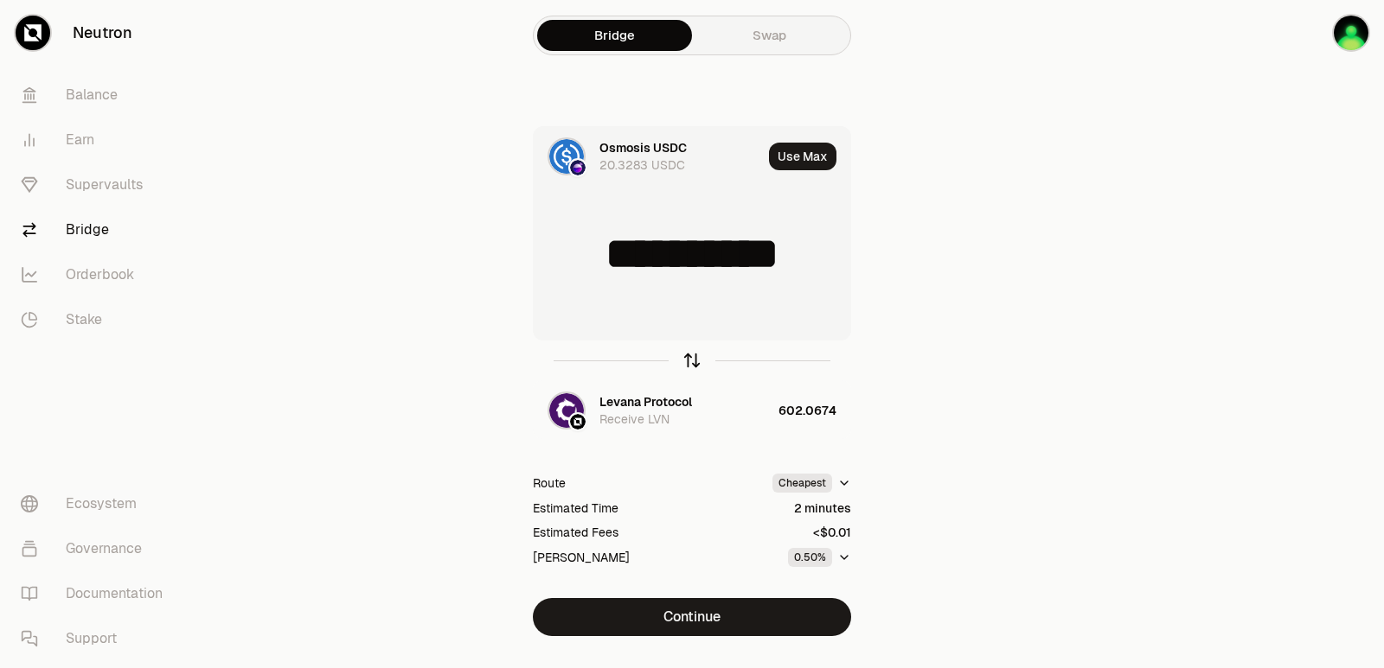
type input "*"
click at [637, 398] on div "Levana Protocol" at bounding box center [645, 401] width 93 height 17
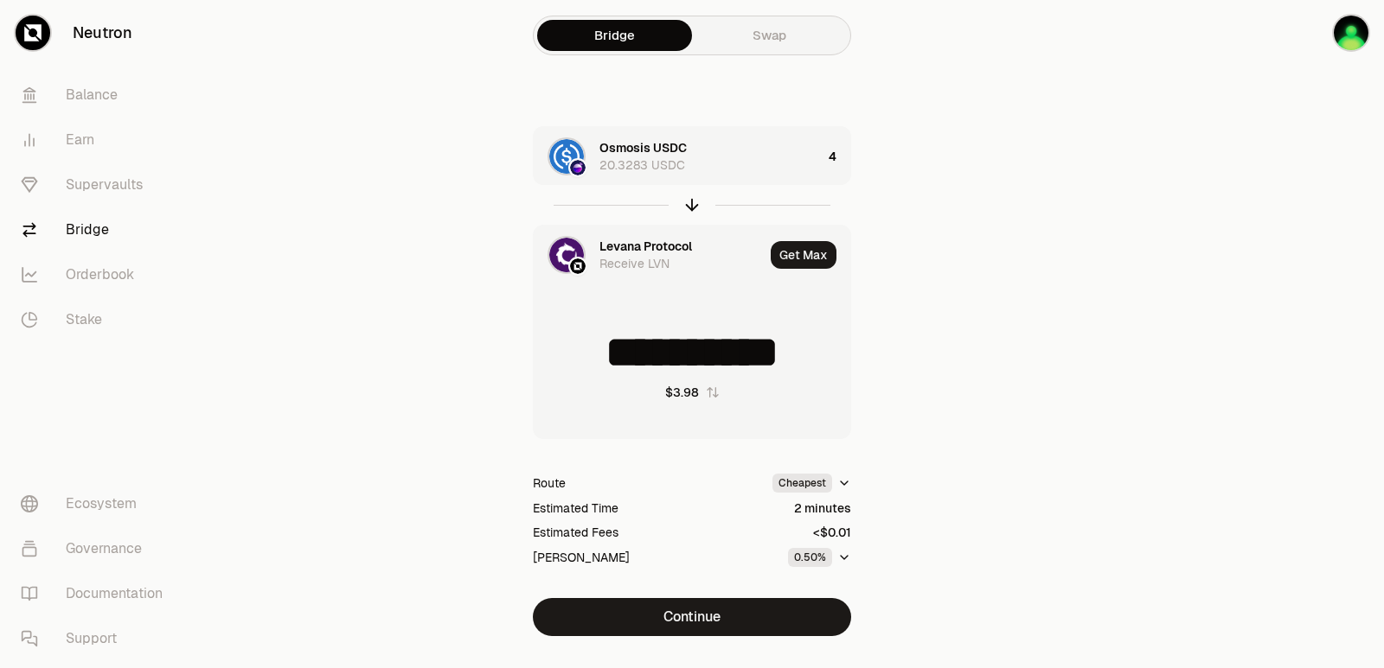
click at [635, 240] on div "Levana Protocol" at bounding box center [645, 246] width 93 height 17
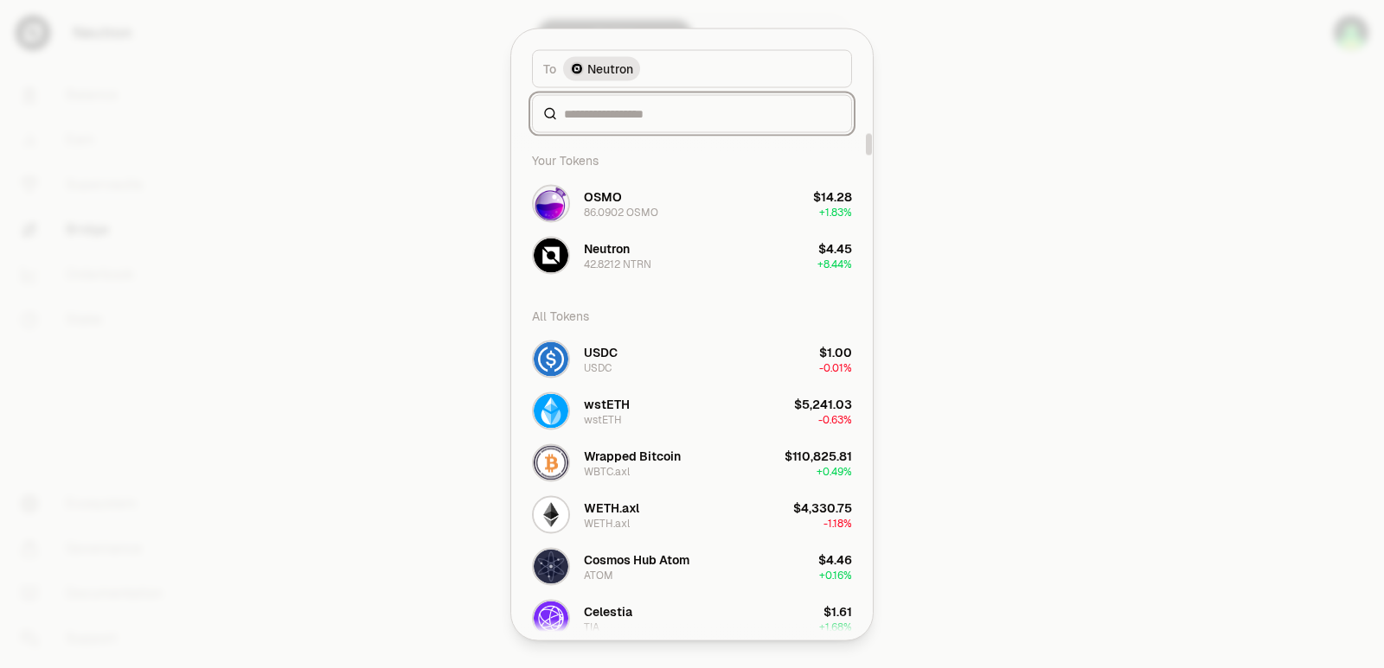
click at [604, 117] on input at bounding box center [702, 113] width 277 height 17
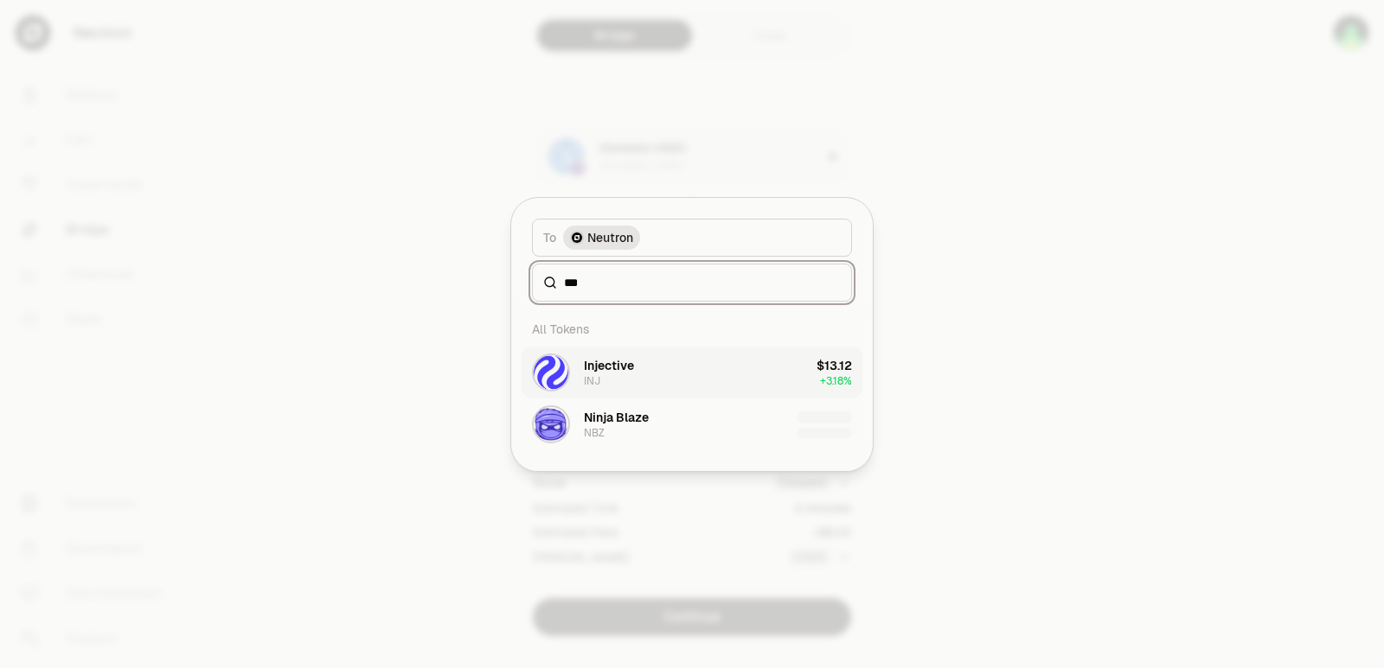
type input "***"
click at [624, 365] on div "Injective" at bounding box center [609, 365] width 50 height 17
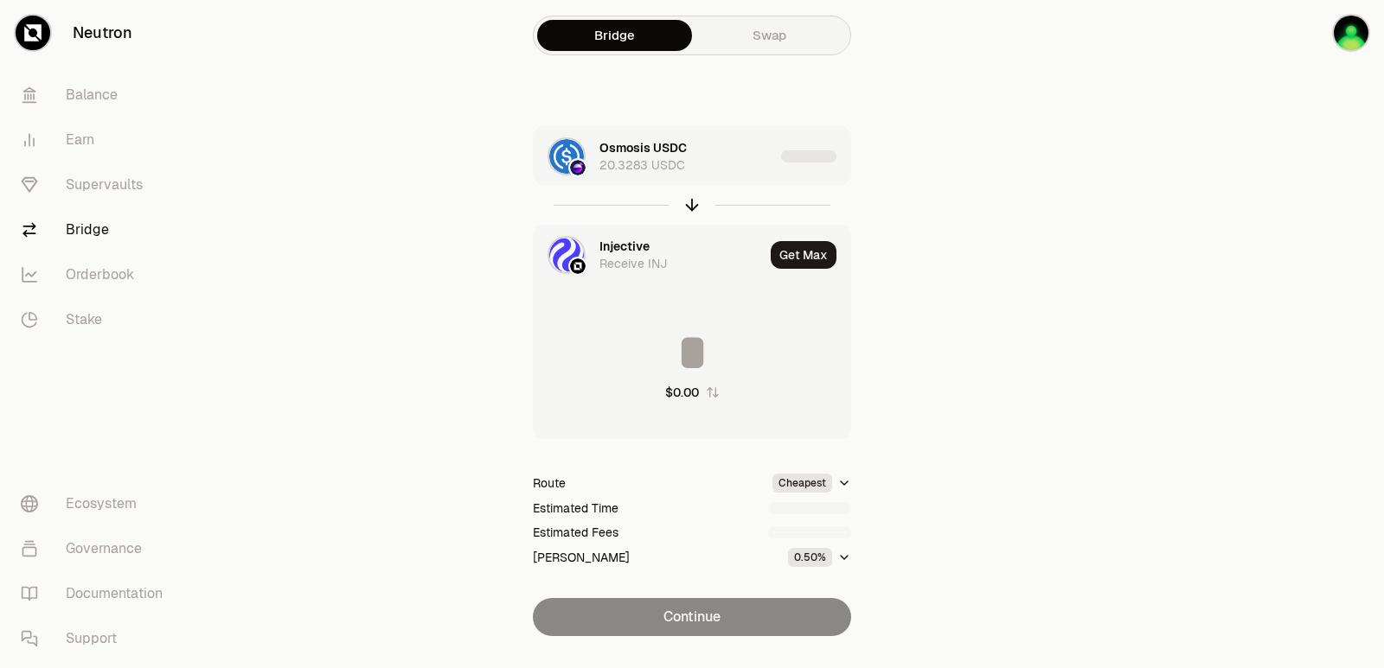
type input "**********"
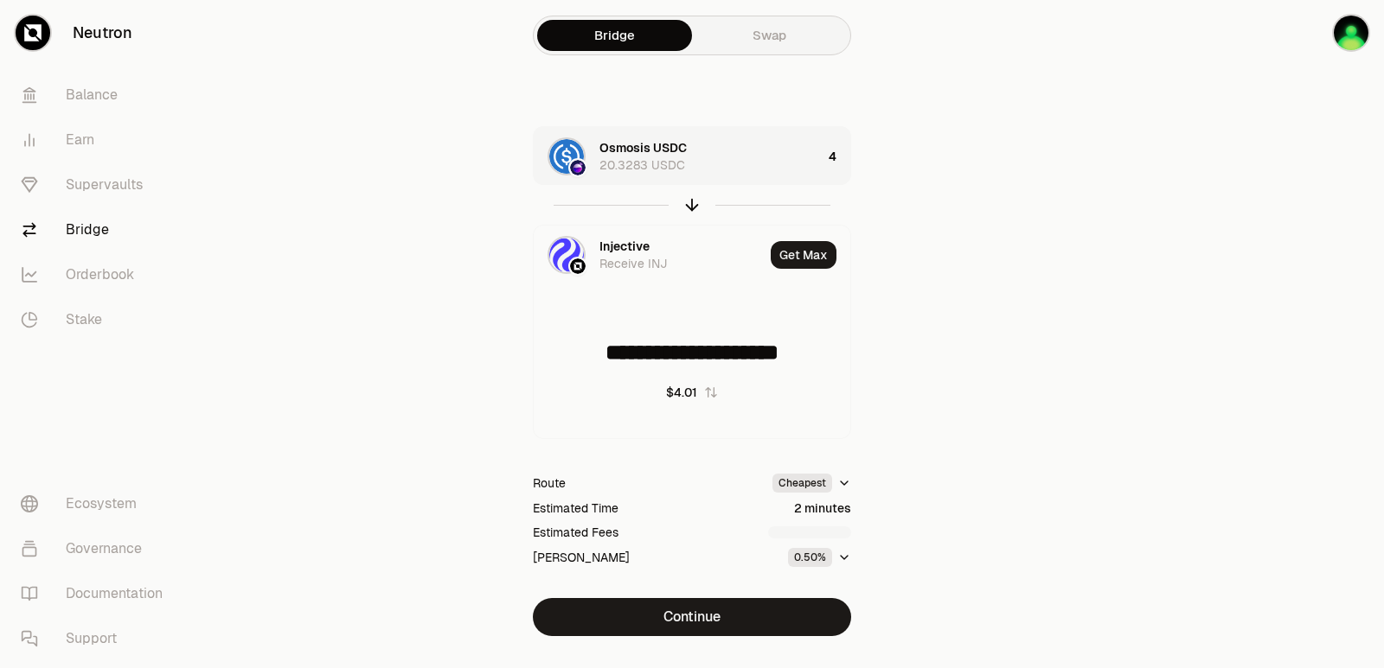
click at [735, 167] on div "Osmosis USDC 20.3283 USDC" at bounding box center [710, 156] width 222 height 35
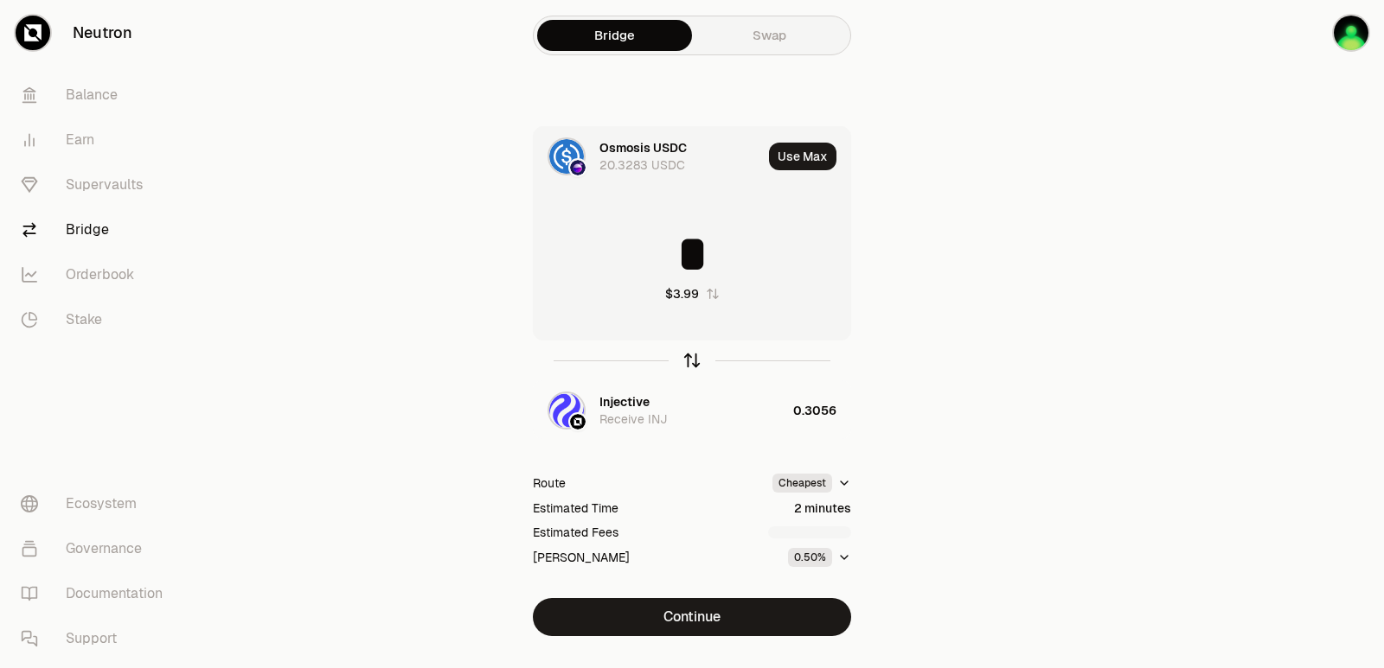
click at [687, 362] on icon "button" at bounding box center [691, 360] width 19 height 19
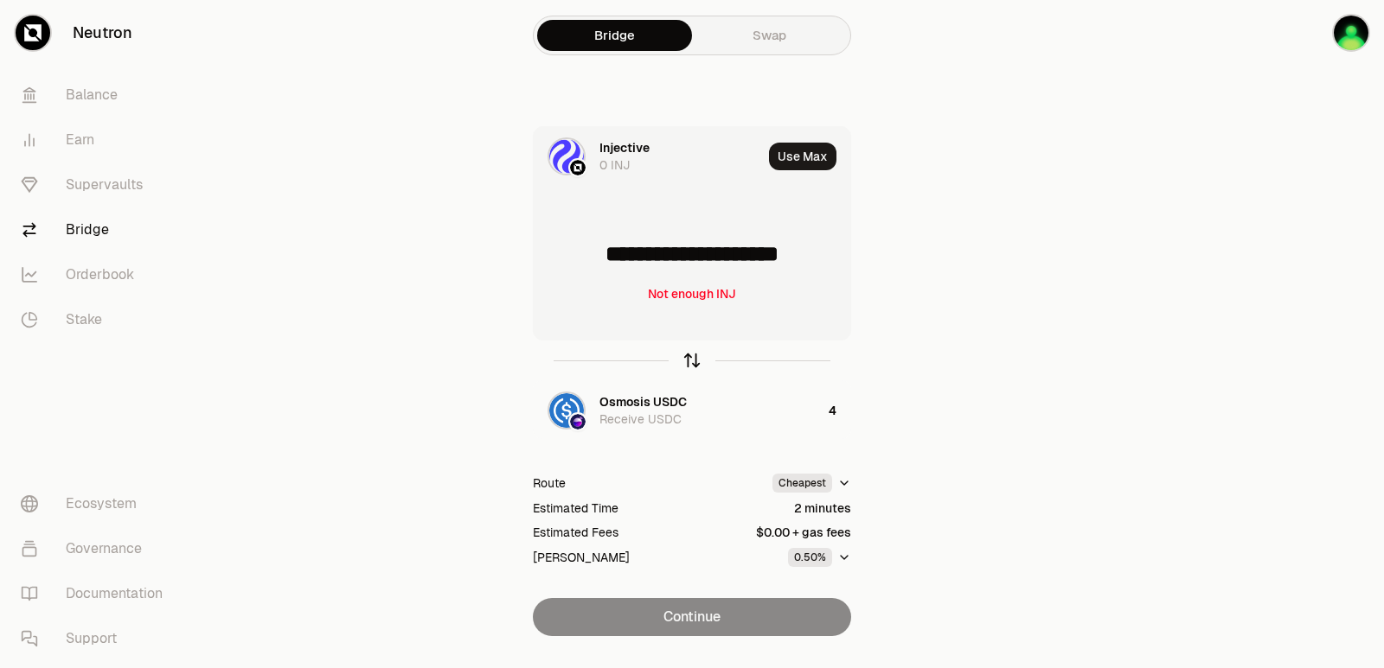
click at [687, 362] on icon "button" at bounding box center [691, 360] width 19 height 19
type input "*"
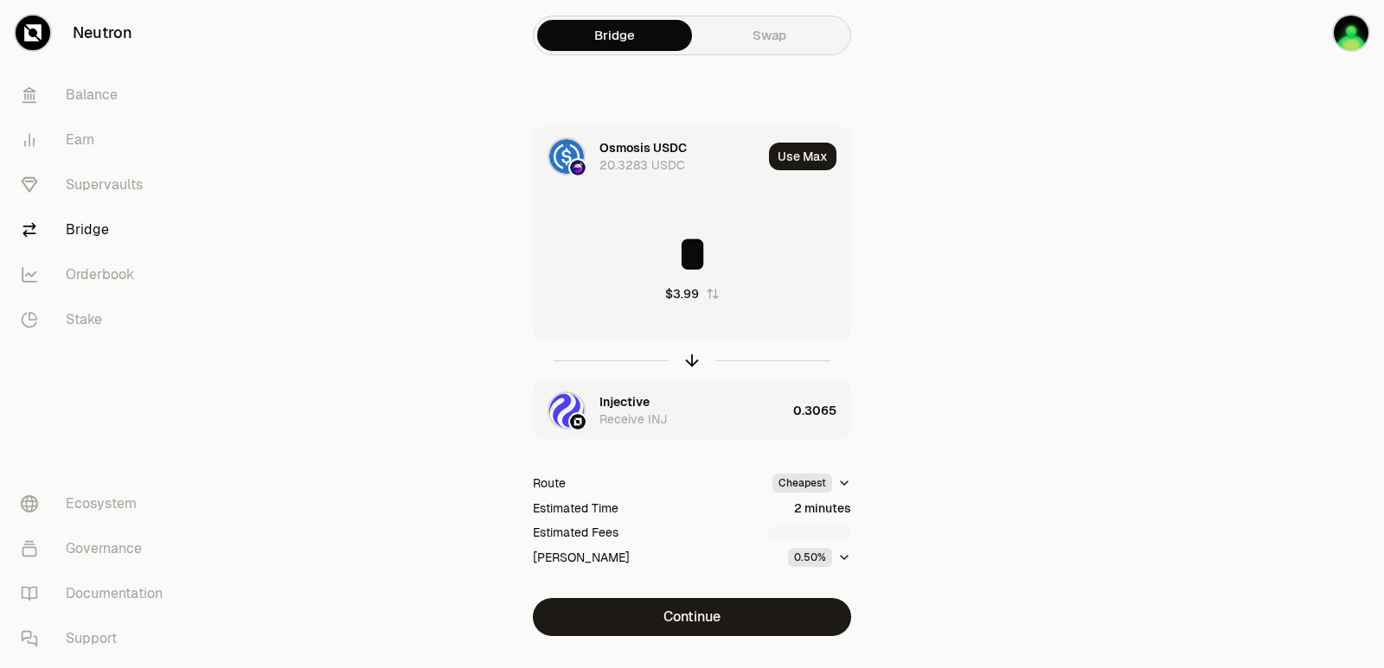
click at [624, 403] on div "Injective" at bounding box center [624, 401] width 50 height 17
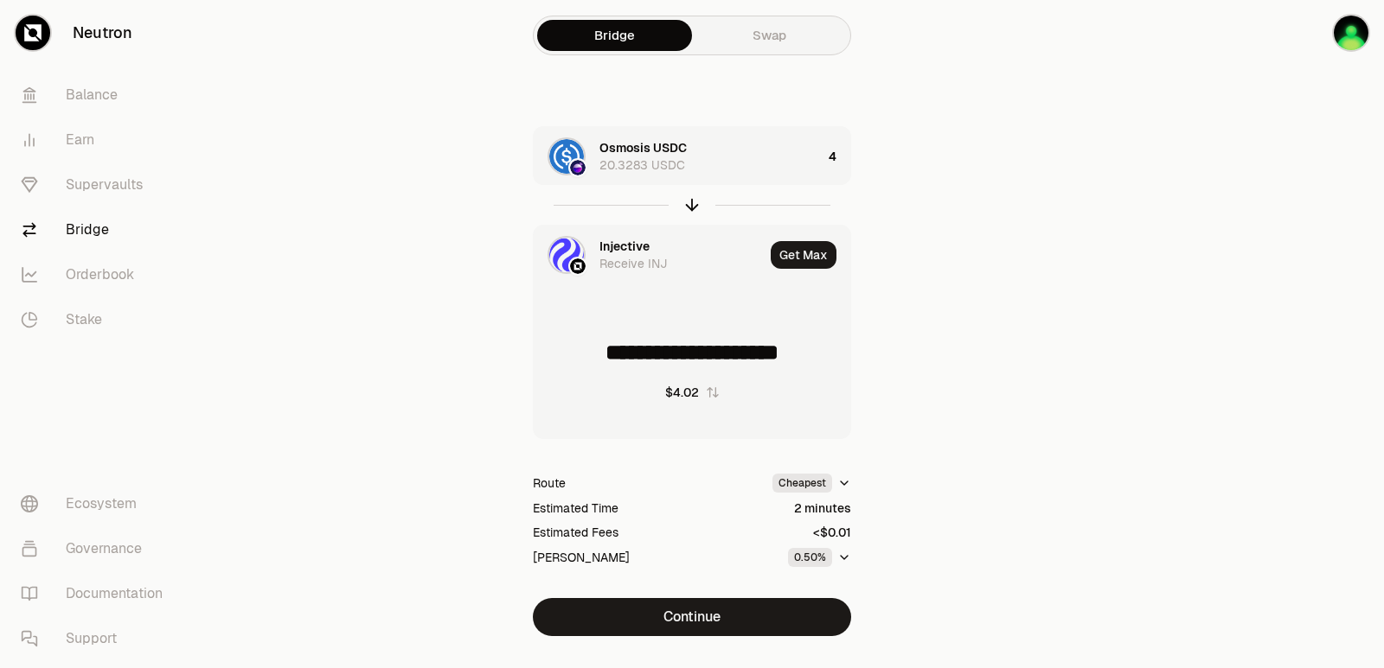
click at [634, 246] on div "Injective" at bounding box center [624, 246] width 50 height 17
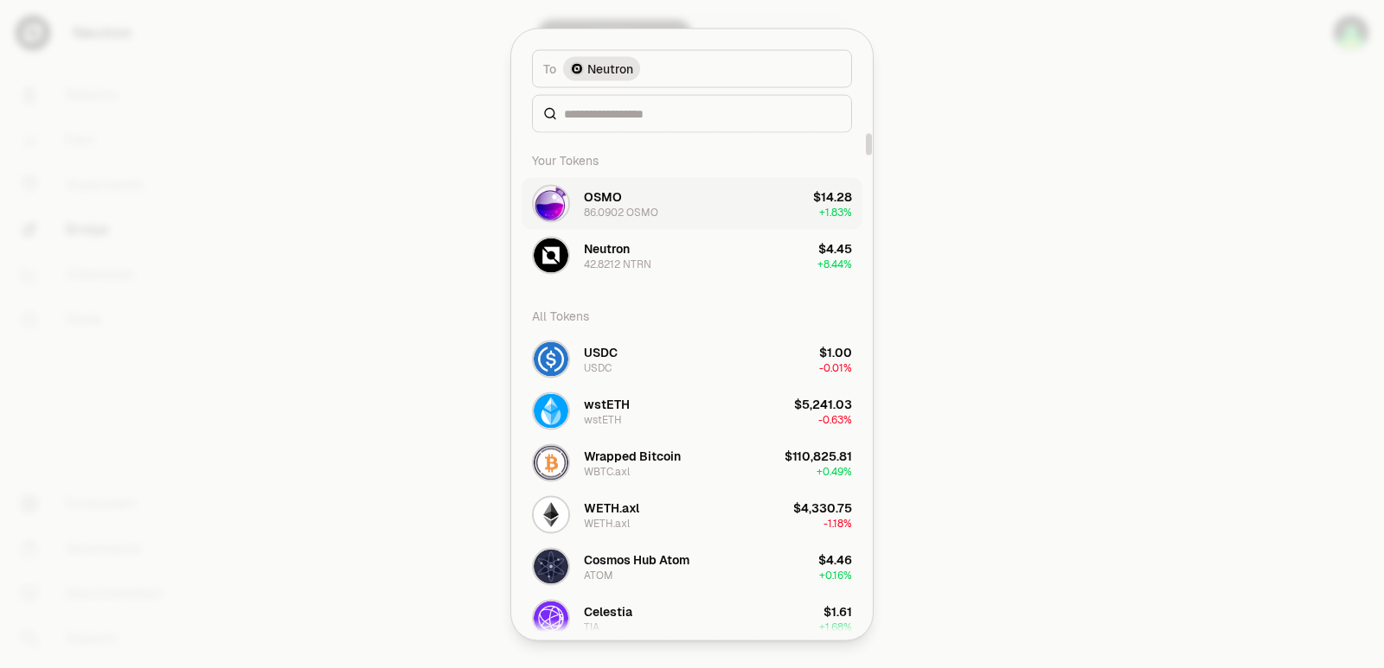
click at [626, 206] on div "86.0902 OSMO" at bounding box center [621, 212] width 74 height 14
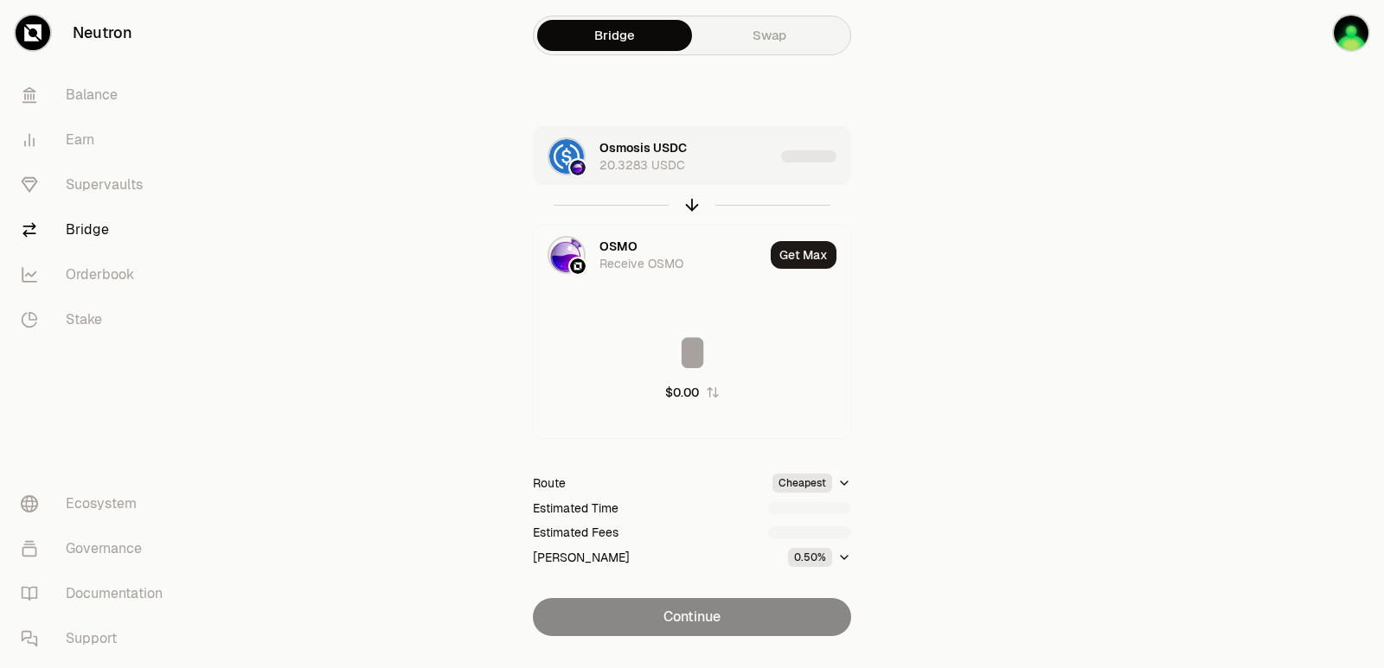
click at [733, 165] on div "Osmosis USDC 20.3283 USDC" at bounding box center [686, 156] width 175 height 35
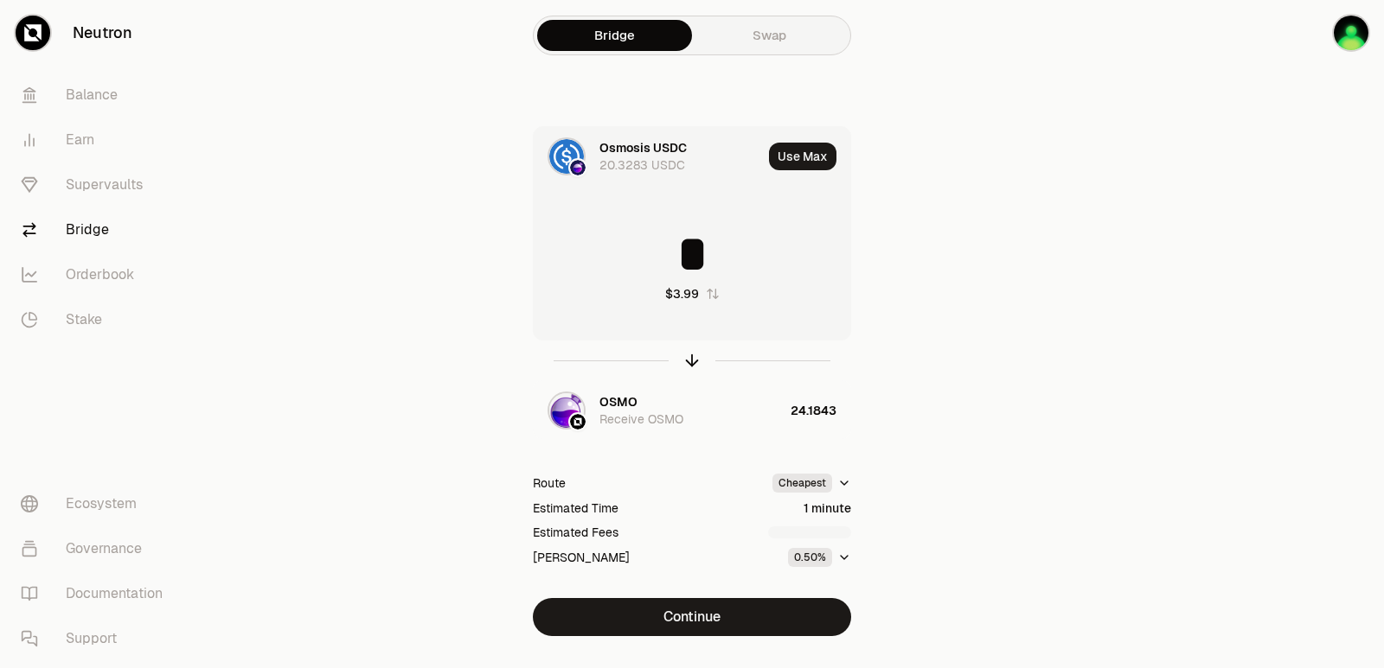
drag, startPoint x: 713, startPoint y: 248, endPoint x: 669, endPoint y: 252, distance: 44.2
click at [669, 252] on input "*" at bounding box center [692, 254] width 317 height 52
type input "*"
click at [621, 142] on div "Osmosis USDC" at bounding box center [642, 147] width 87 height 17
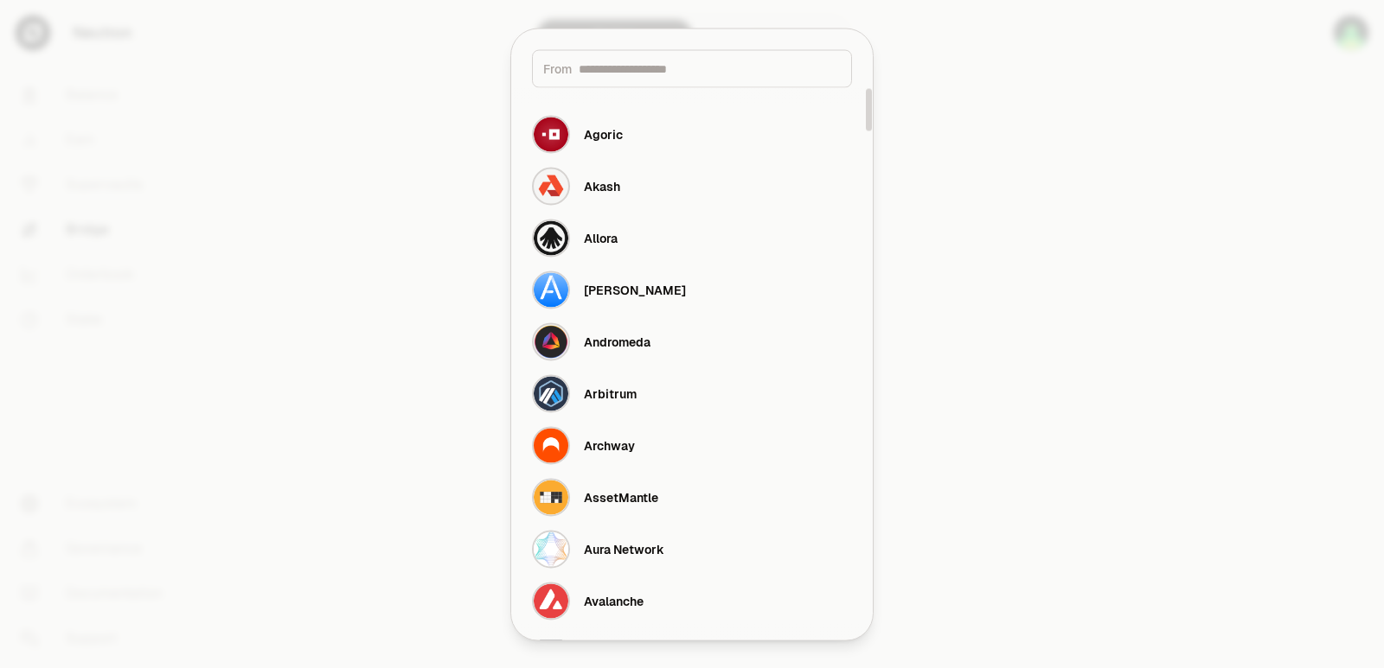
click at [1154, 223] on div at bounding box center [692, 334] width 1384 height 668
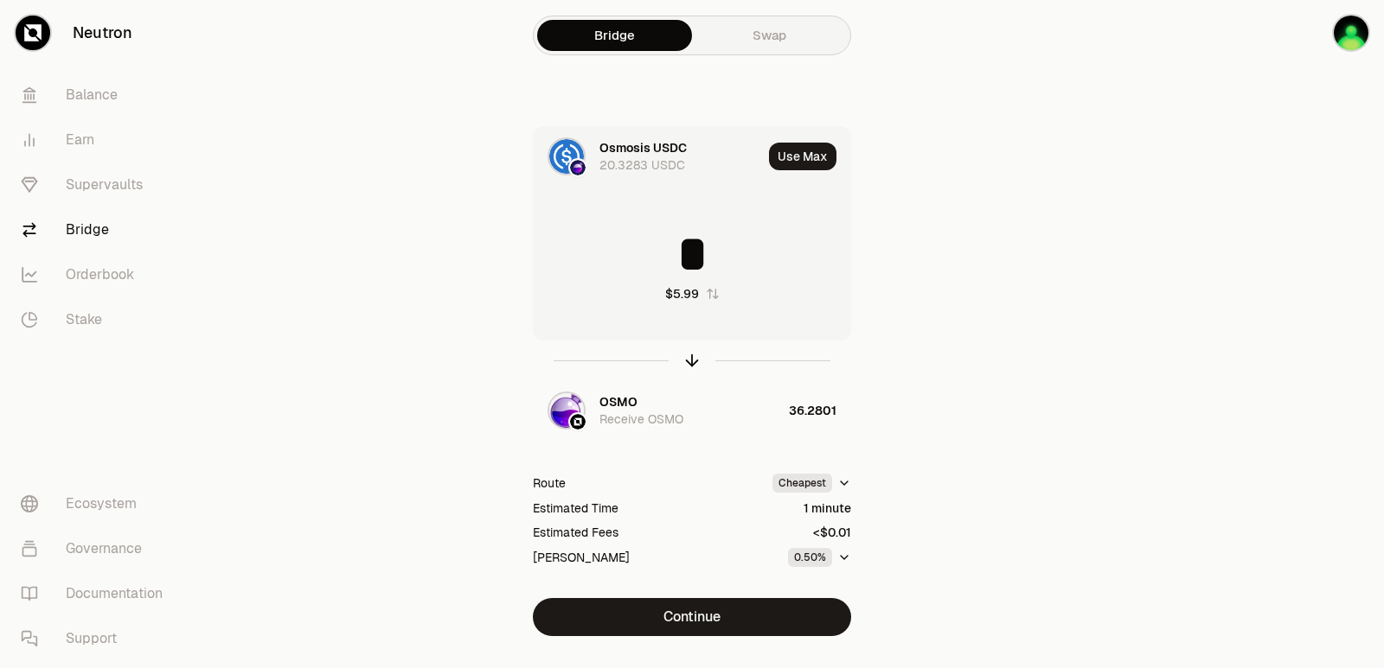
click at [643, 147] on div "Osmosis USDC" at bounding box center [642, 147] width 87 height 17
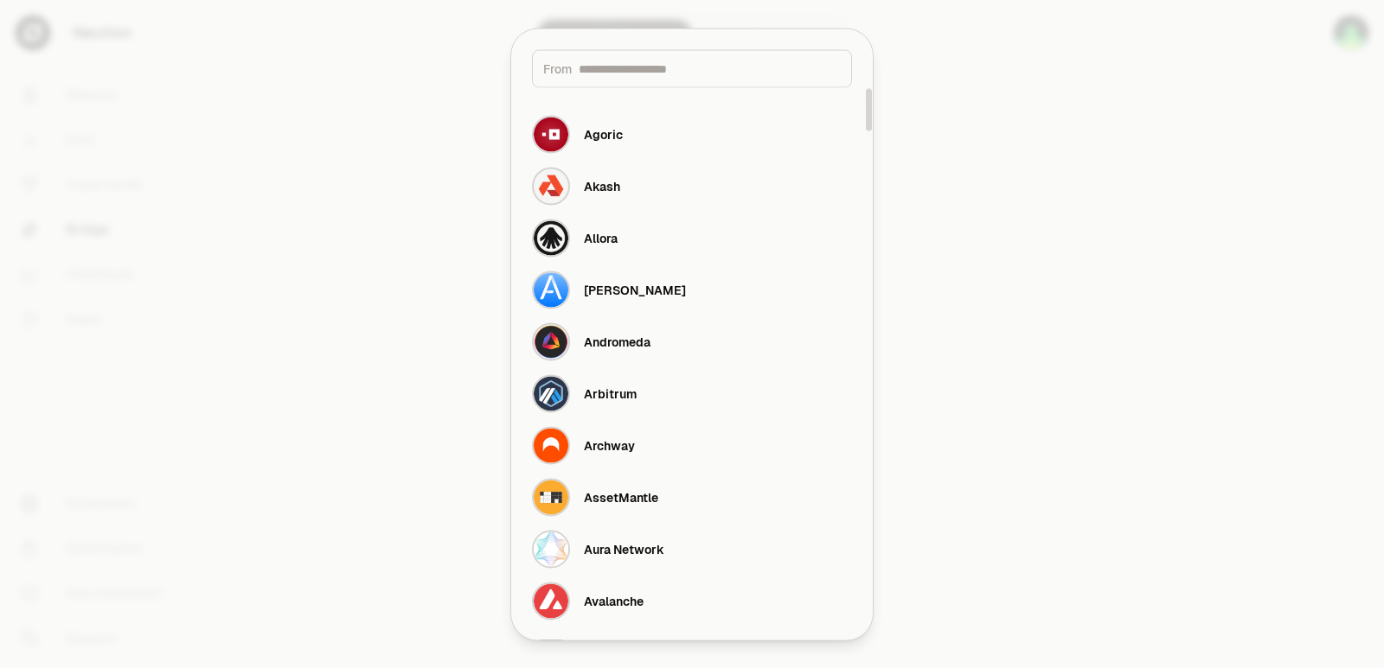
click at [641, 66] on input at bounding box center [710, 68] width 262 height 17
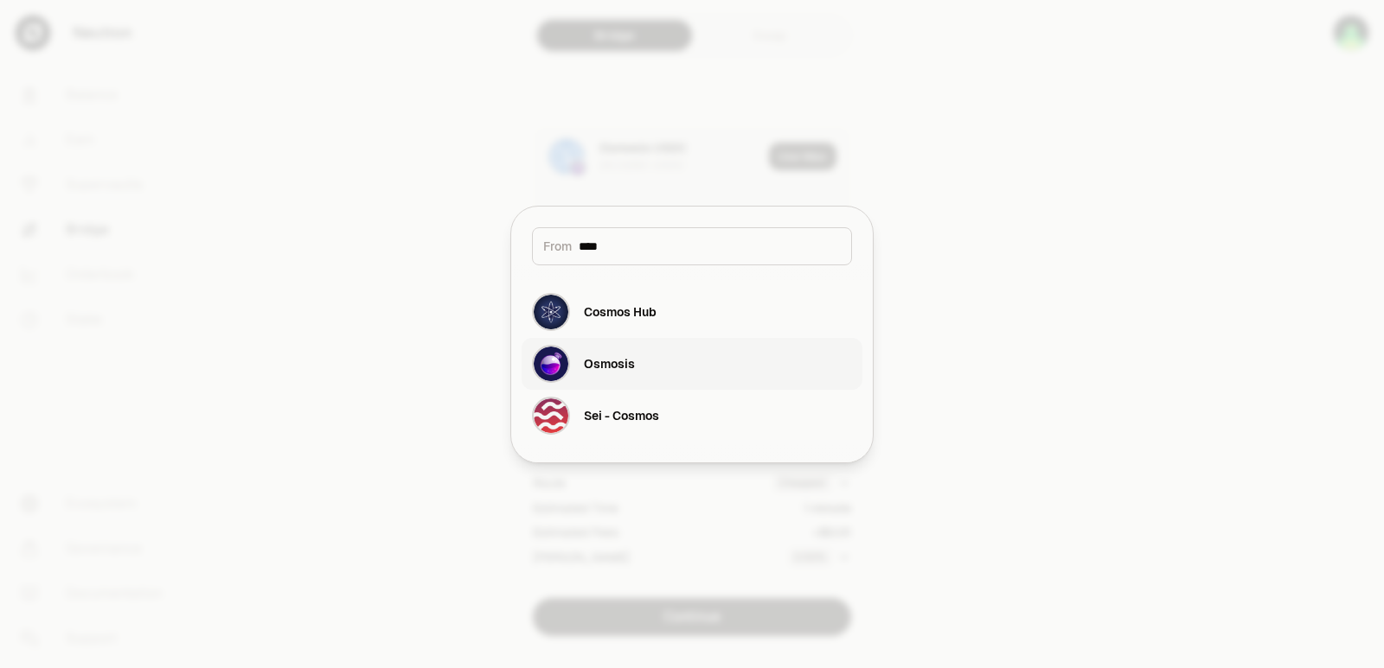
type input "****"
click at [646, 370] on button "Osmosis" at bounding box center [691, 364] width 341 height 52
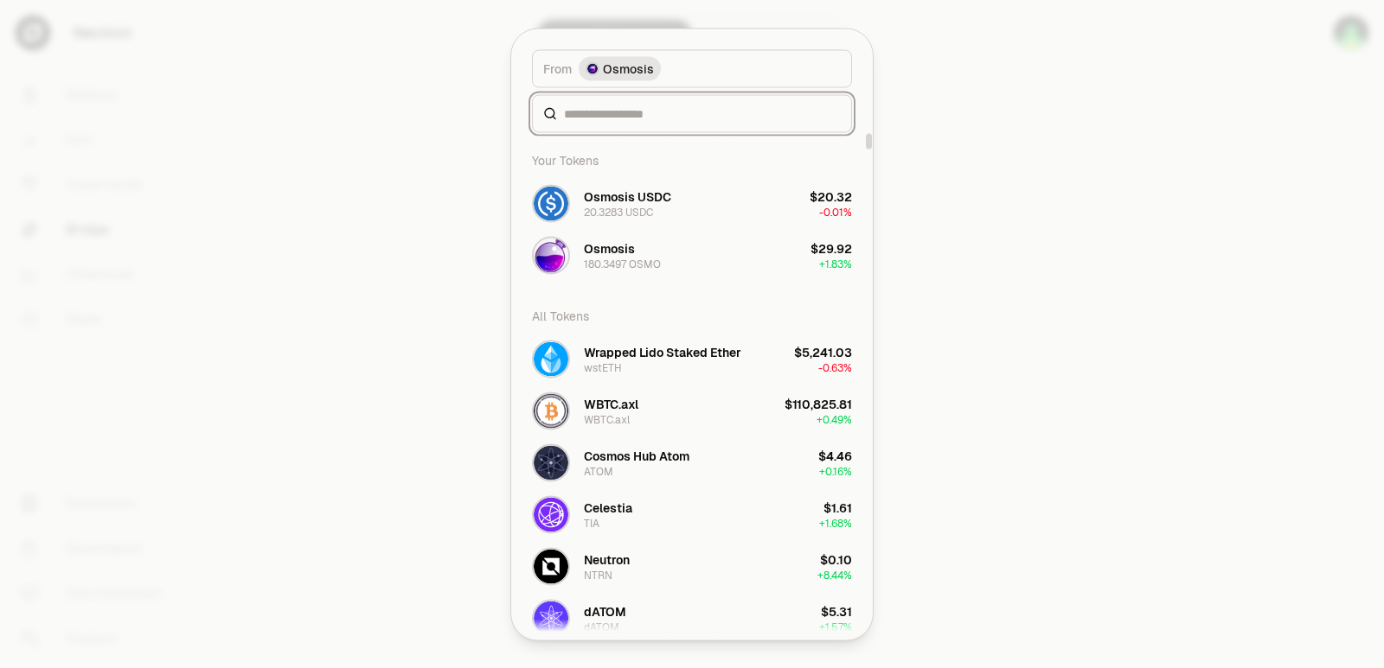
click at [621, 116] on input at bounding box center [702, 113] width 277 height 17
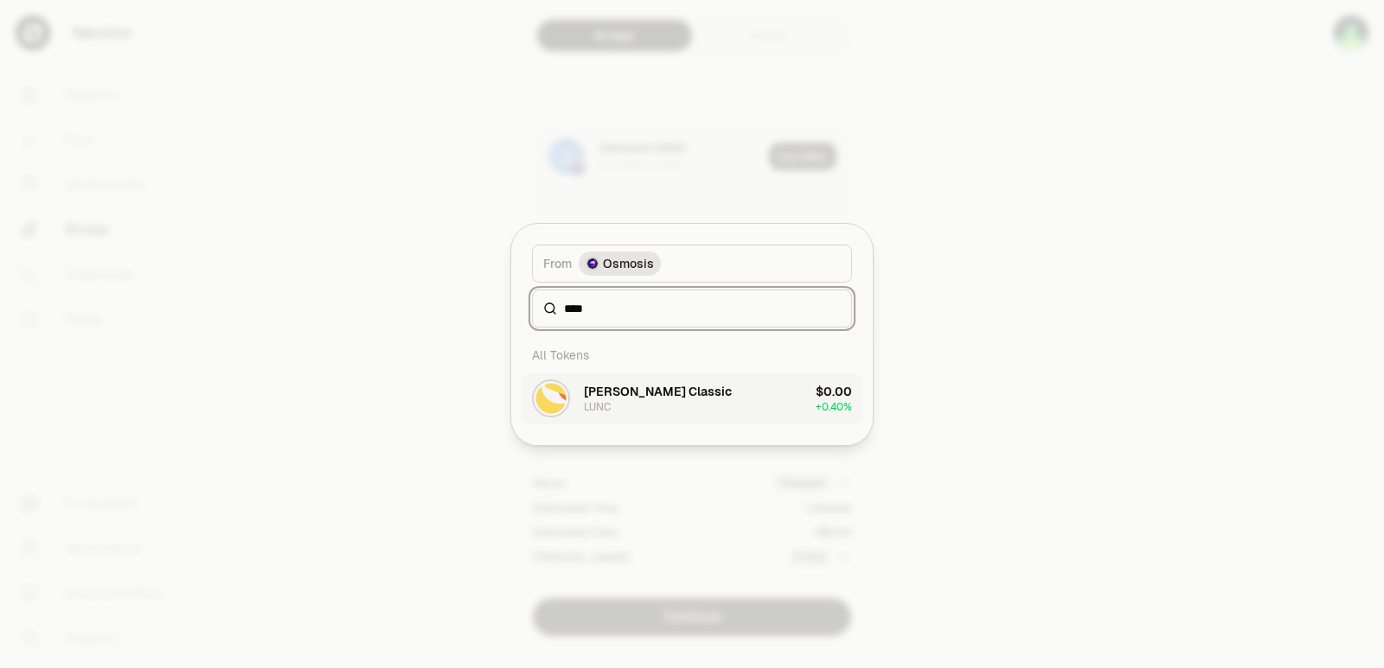
type input "****"
click at [630, 397] on div "[PERSON_NAME] Classic" at bounding box center [658, 391] width 148 height 17
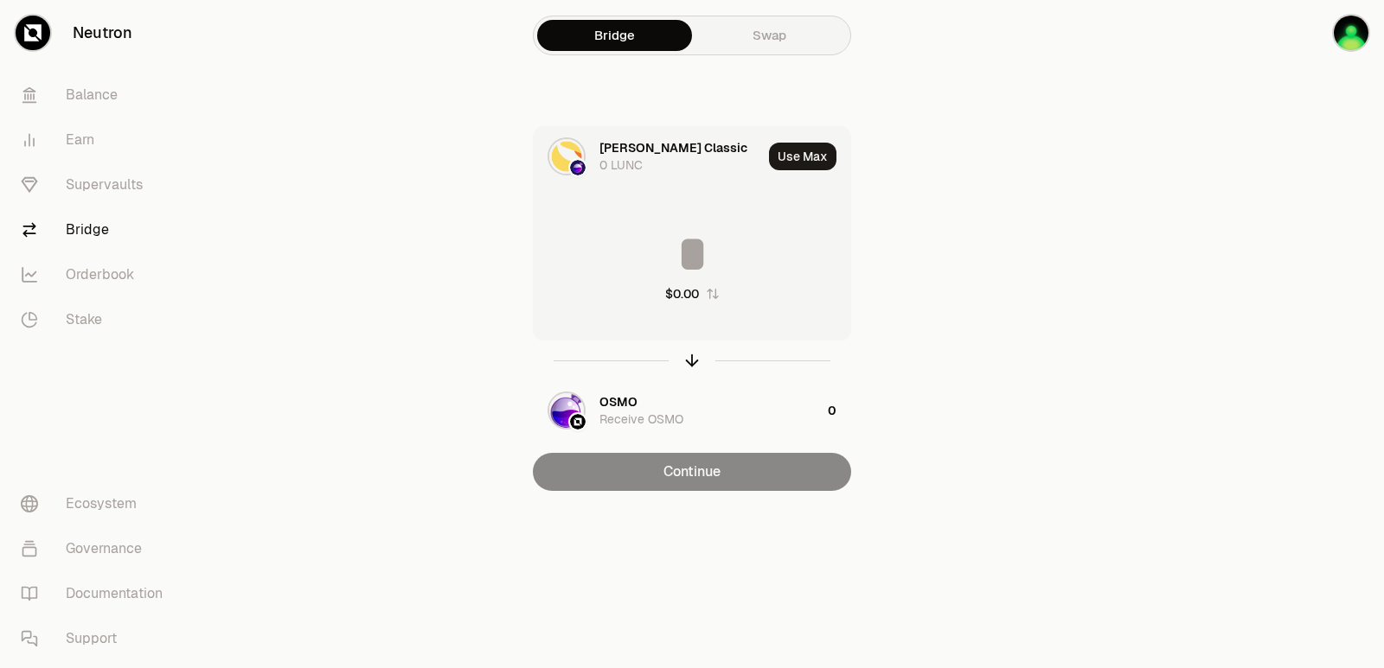
click at [673, 243] on input at bounding box center [692, 254] width 317 height 52
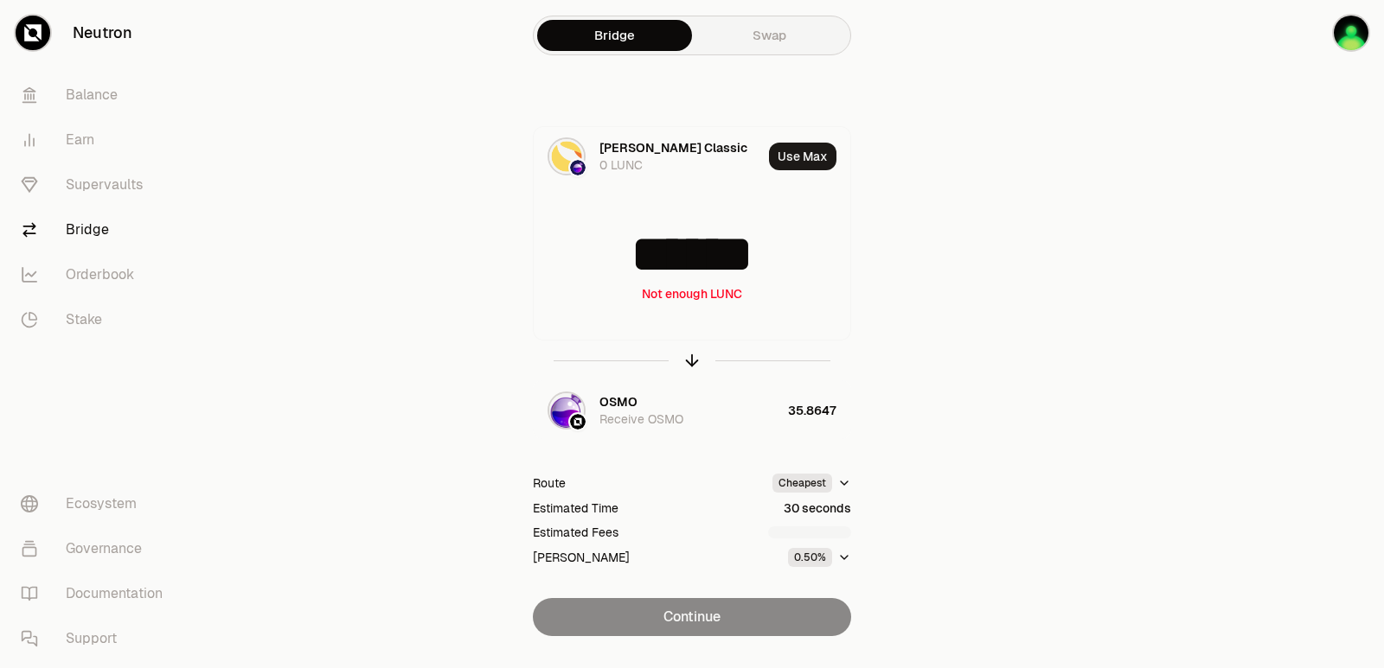
type input "******"
click at [694, 362] on icon "button" at bounding box center [691, 360] width 19 height 19
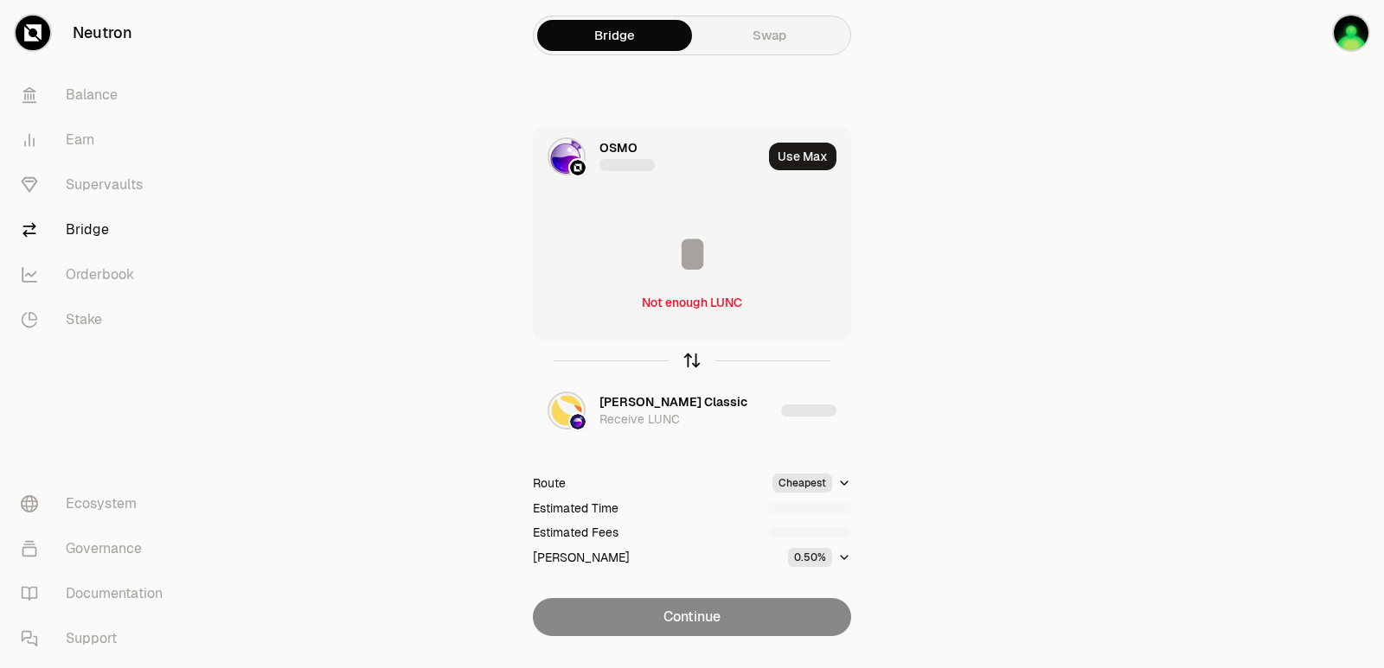
click at [694, 362] on icon "button" at bounding box center [691, 360] width 19 height 19
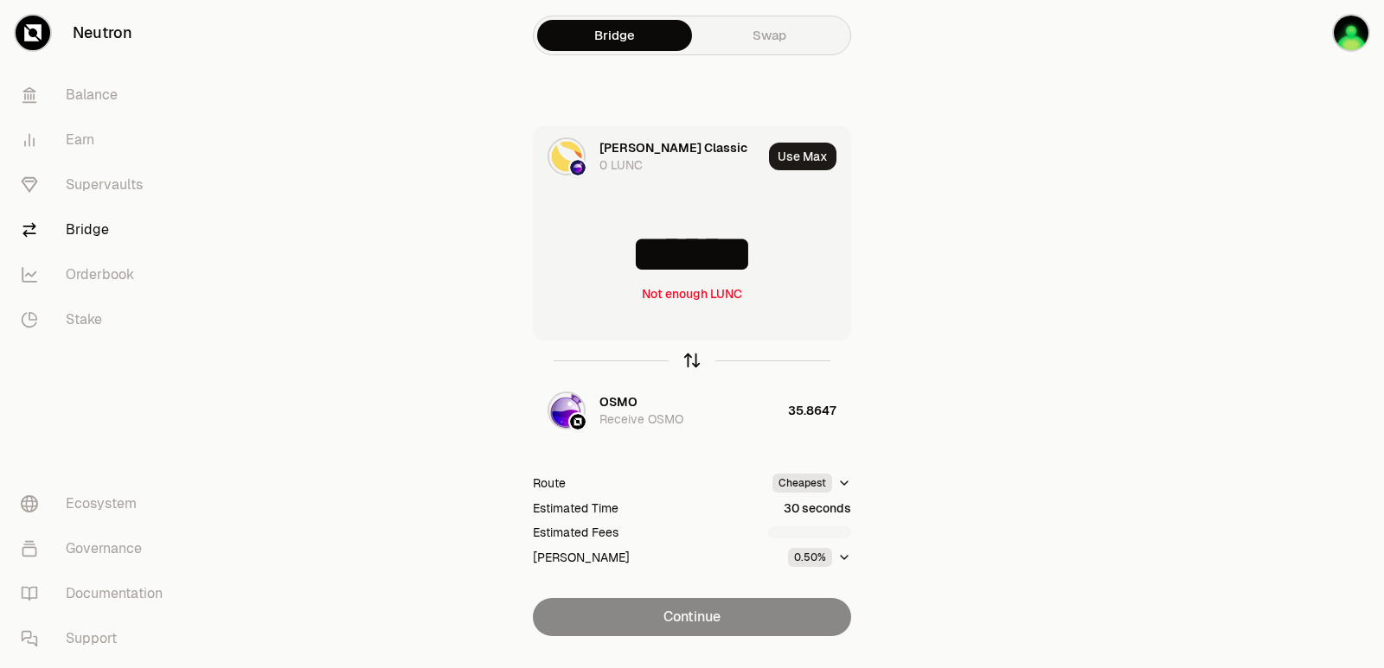
click at [694, 362] on icon "button" at bounding box center [691, 360] width 19 height 19
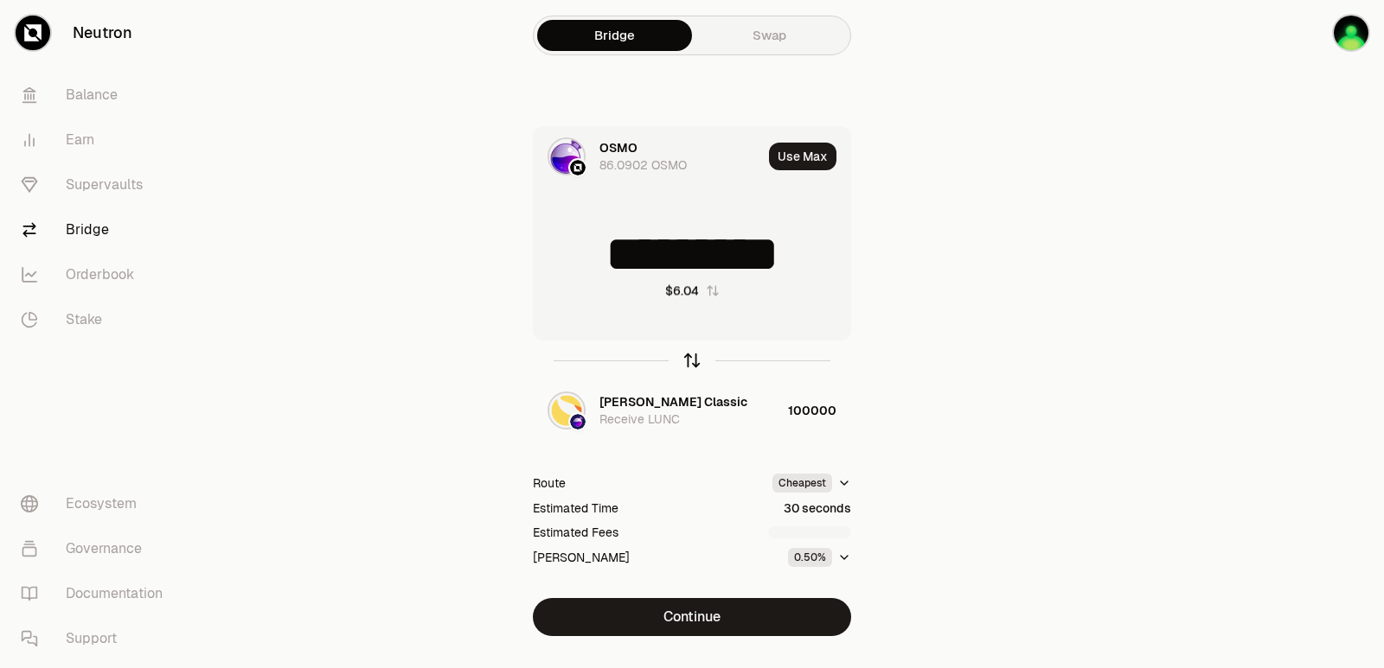
click at [694, 362] on icon "button" at bounding box center [691, 360] width 19 height 19
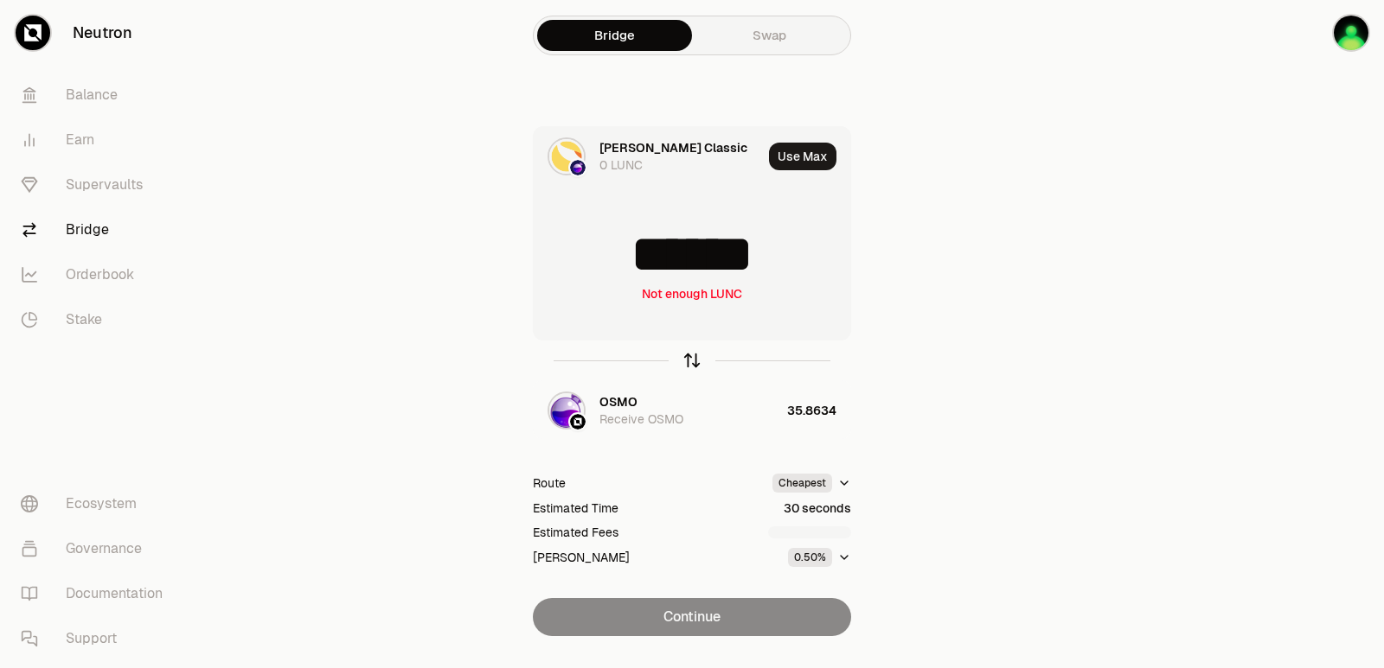
click at [694, 362] on icon "button" at bounding box center [691, 360] width 19 height 19
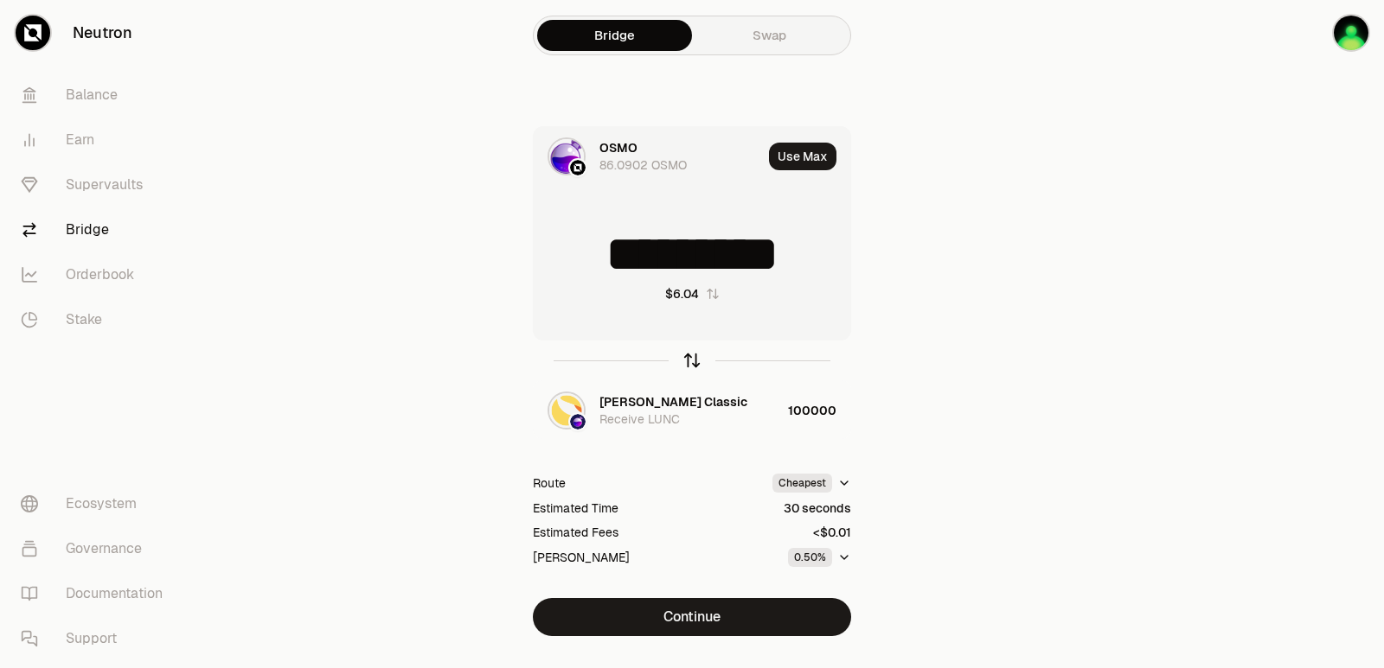
click at [694, 362] on icon "button" at bounding box center [691, 360] width 19 height 19
type input "******"
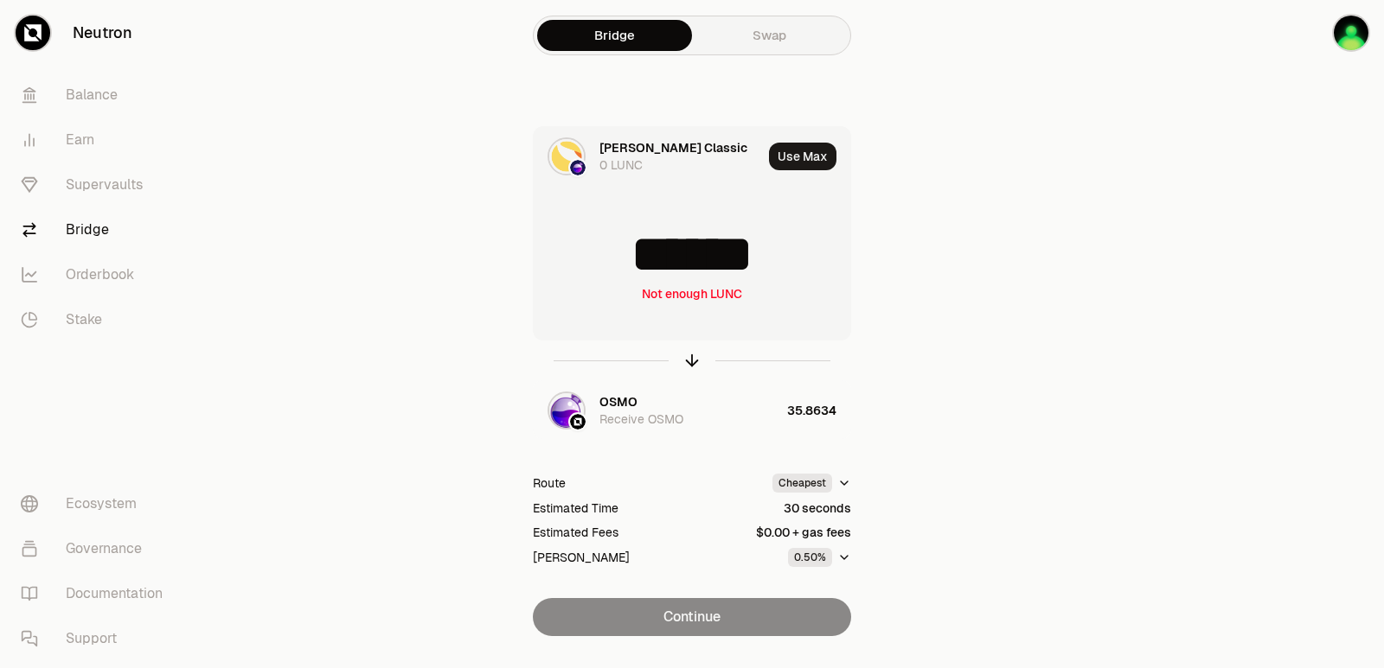
click at [618, 140] on div "[PERSON_NAME] Classic" at bounding box center [673, 147] width 148 height 17
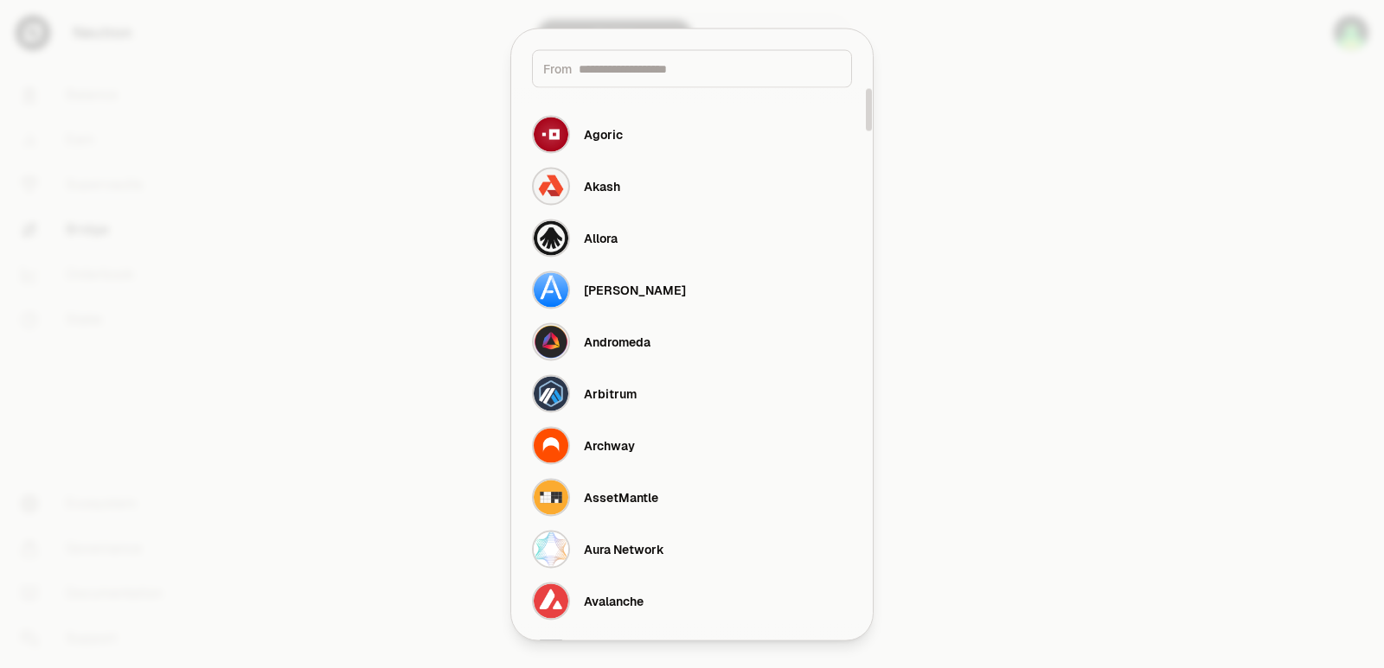
click at [604, 71] on input at bounding box center [710, 68] width 262 height 17
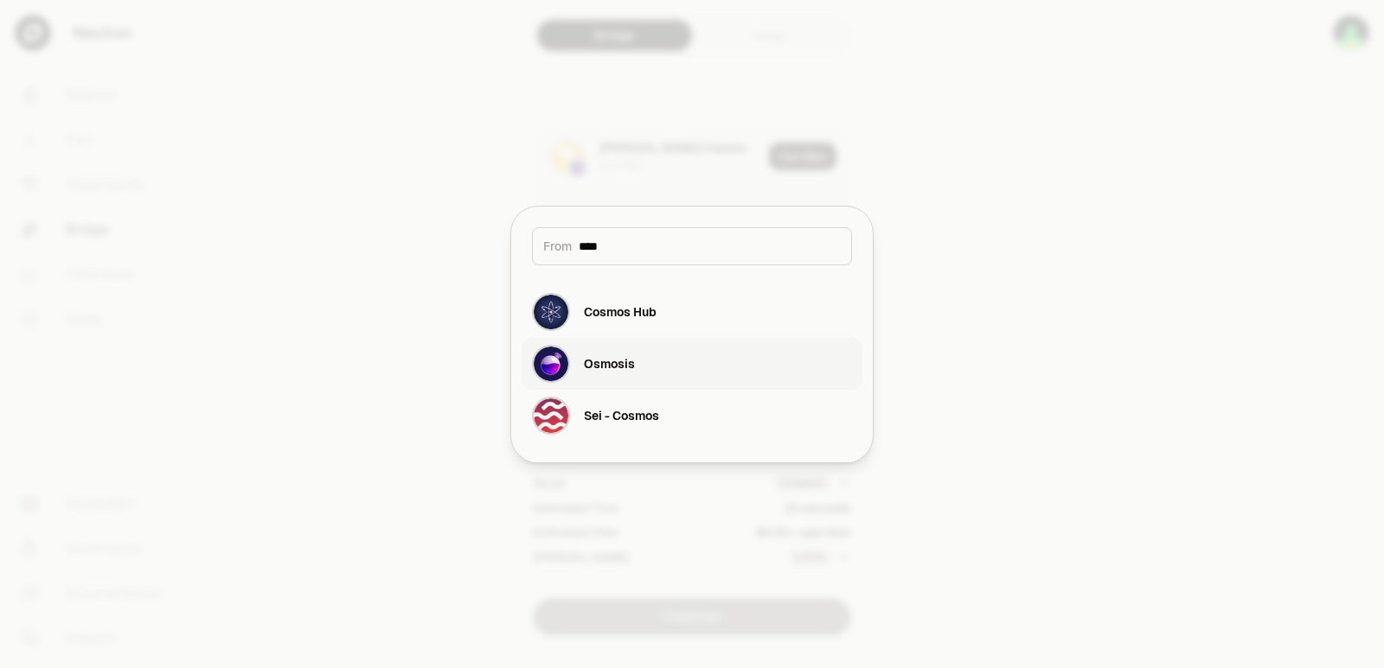
type input "****"
click at [617, 373] on div "Osmosis" at bounding box center [583, 364] width 103 height 38
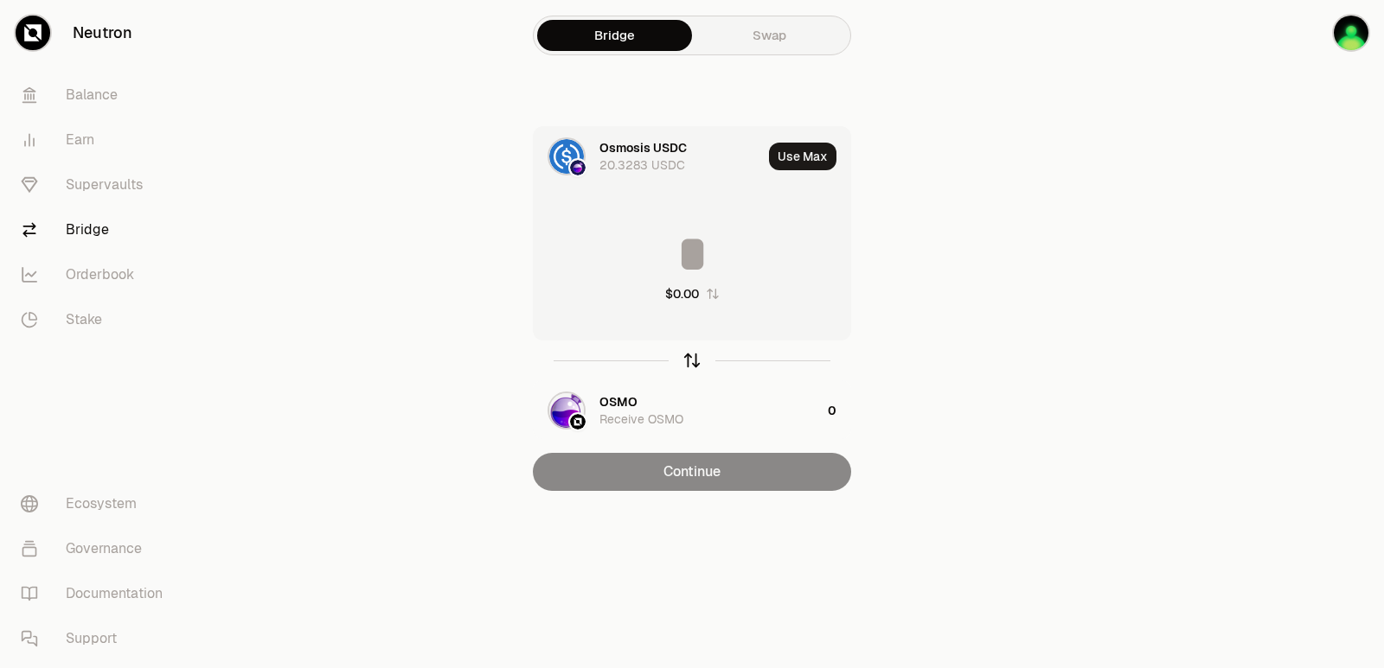
click at [695, 364] on icon "button" at bounding box center [691, 360] width 19 height 19
